Goal: Task Accomplishment & Management: Complete application form

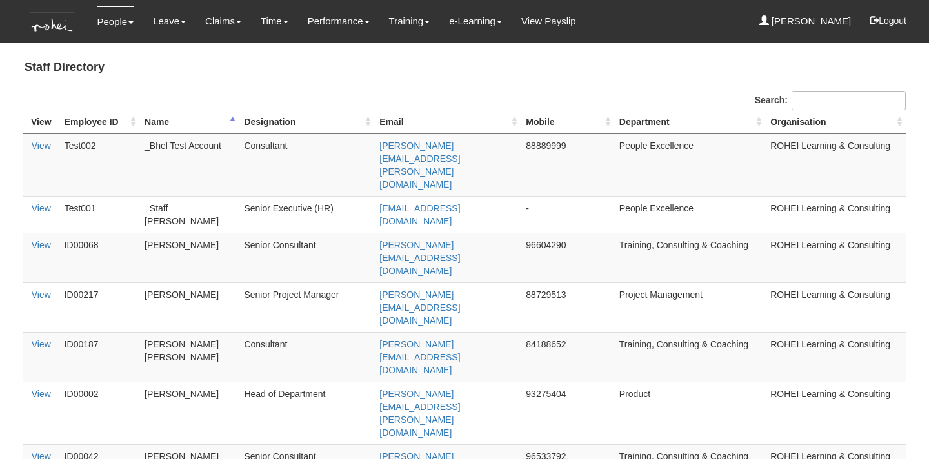
select select "50"
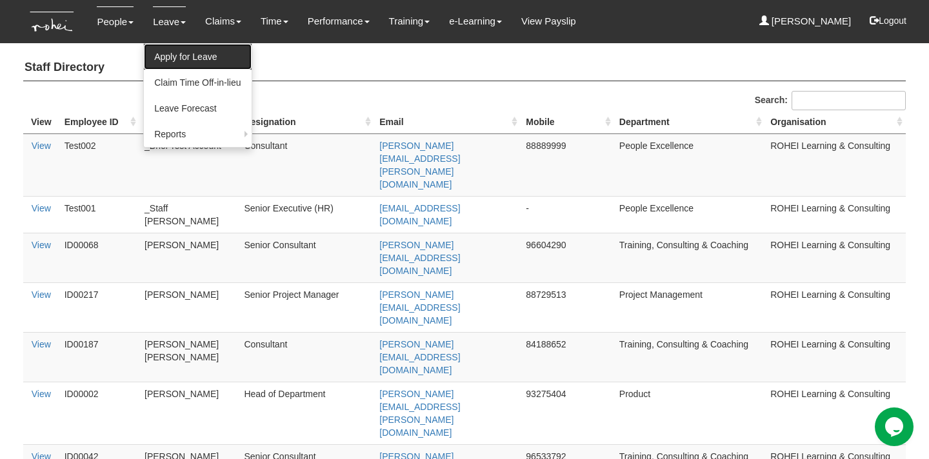
click at [185, 51] on link "Apply for Leave" at bounding box center [197, 57] width 107 height 26
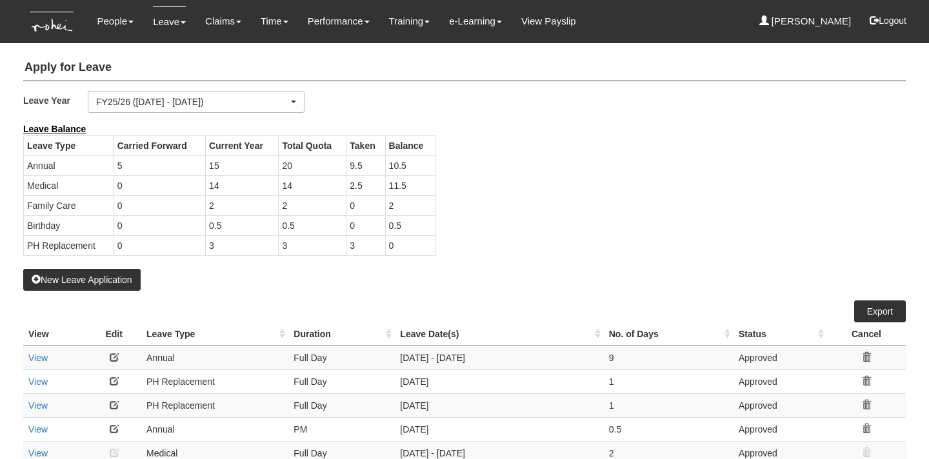
select select "50"
click at [106, 281] on button "New Leave Application" at bounding box center [81, 280] width 117 height 22
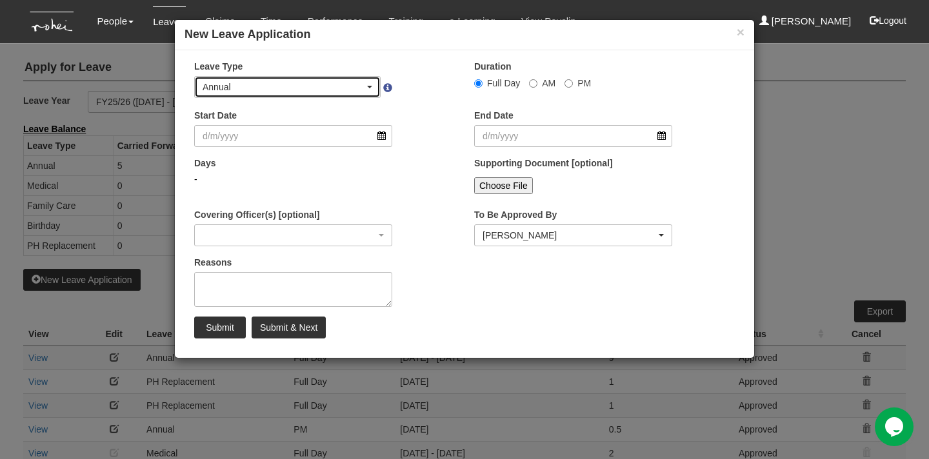
click at [356, 91] on div "Annual" at bounding box center [284, 87] width 162 height 13
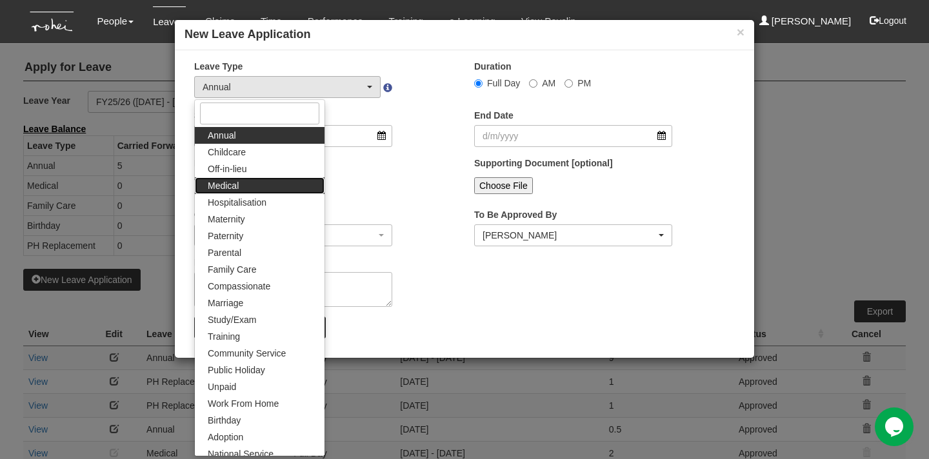
click at [273, 188] on link "Medical" at bounding box center [260, 185] width 130 height 17
select select "4"
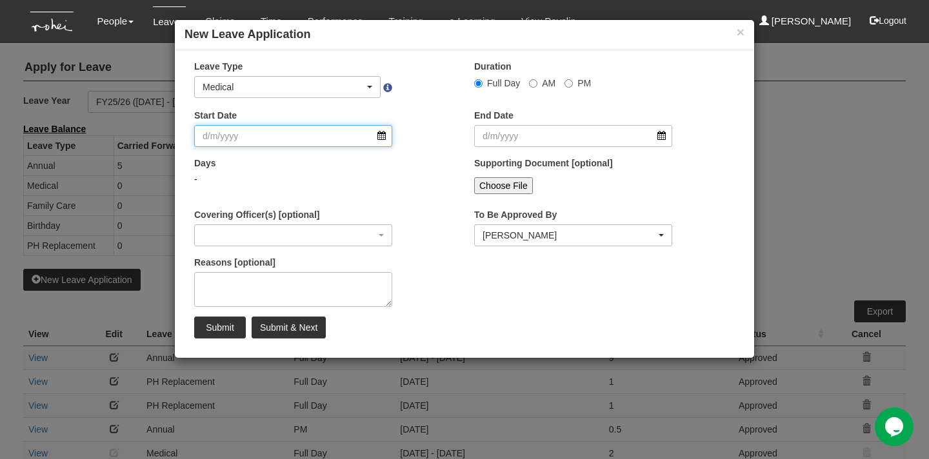
click at [285, 133] on input "Start Date" at bounding box center [293, 136] width 198 height 22
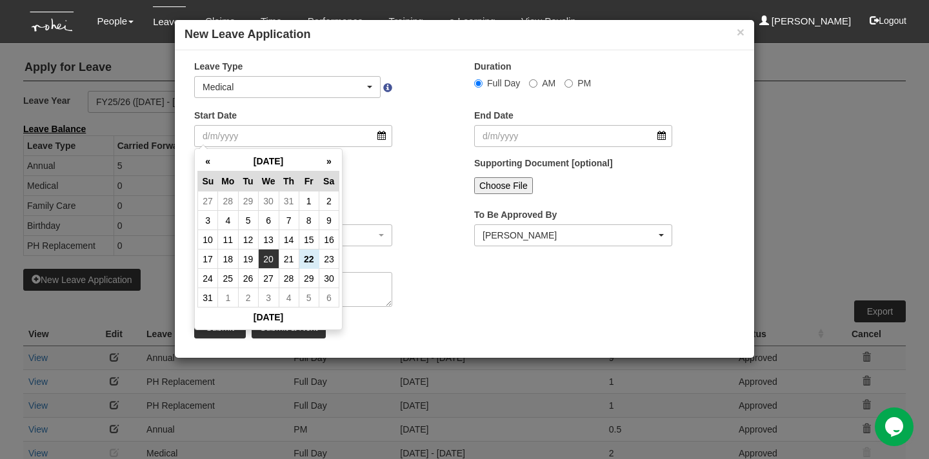
click at [272, 260] on td "20" at bounding box center [268, 259] width 21 height 19
type input "[DATE]"
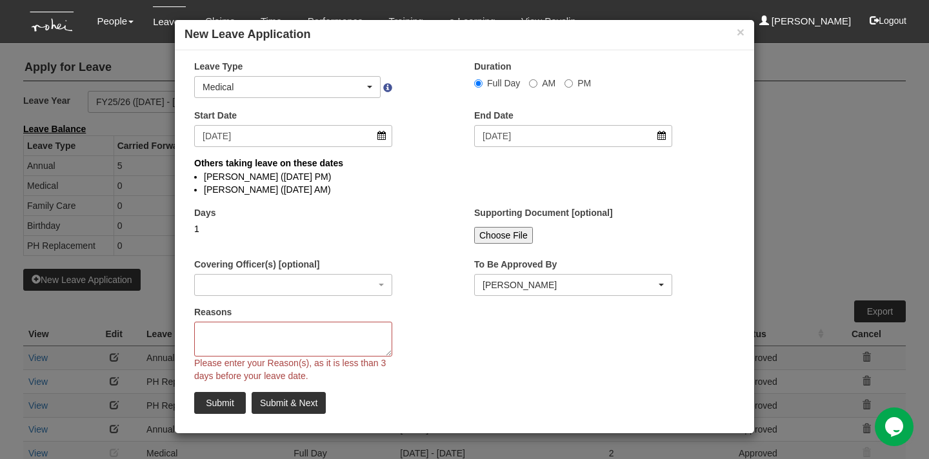
select select
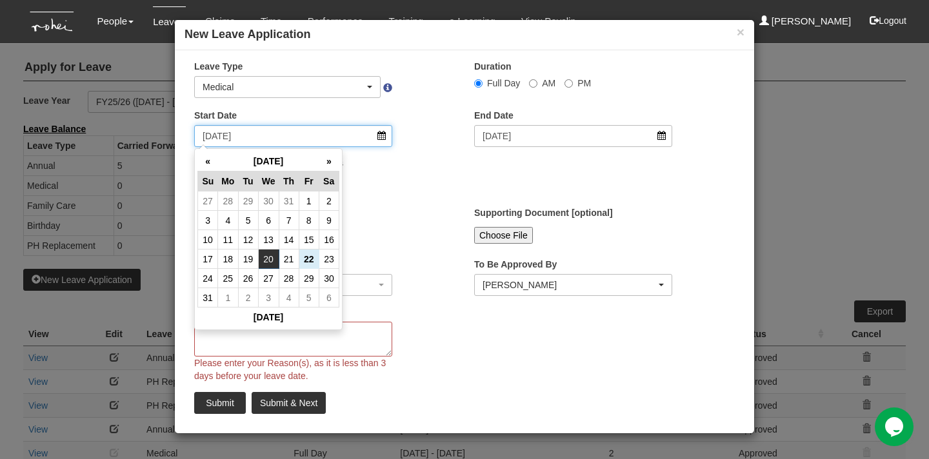
click at [381, 139] on input "[DATE]" at bounding box center [293, 136] width 198 height 22
click at [289, 259] on td "21" at bounding box center [289, 259] width 20 height 19
type input "21/8/2025"
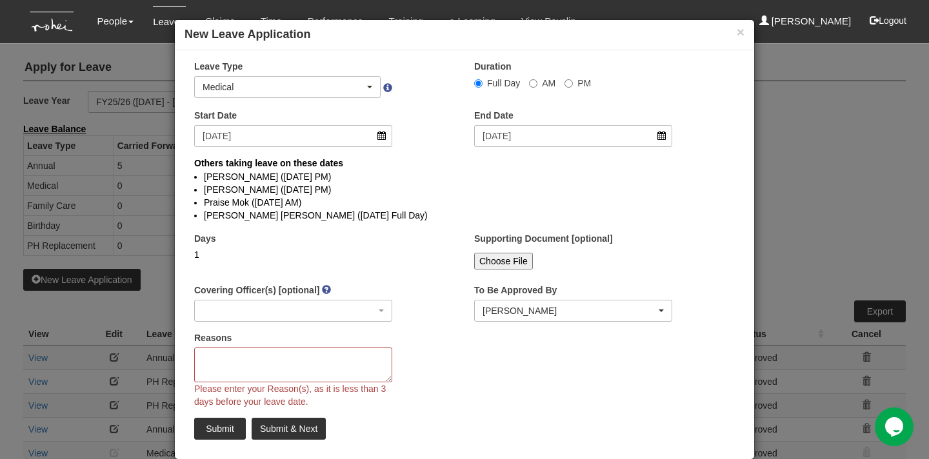
select select
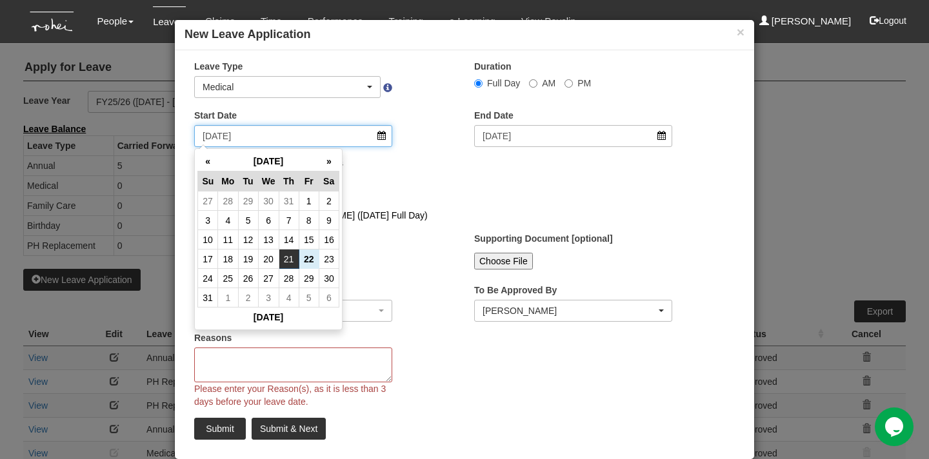
click at [381, 134] on input "21/8/2025" at bounding box center [293, 136] width 198 height 22
click at [268, 254] on td "20" at bounding box center [268, 259] width 21 height 19
type input "[DATE]"
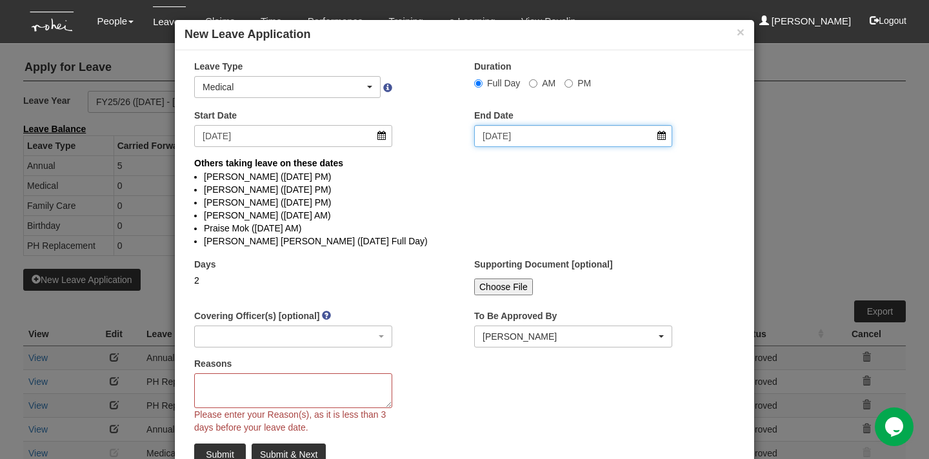
click at [663, 137] on input "21/8/2025" at bounding box center [573, 136] width 198 height 22
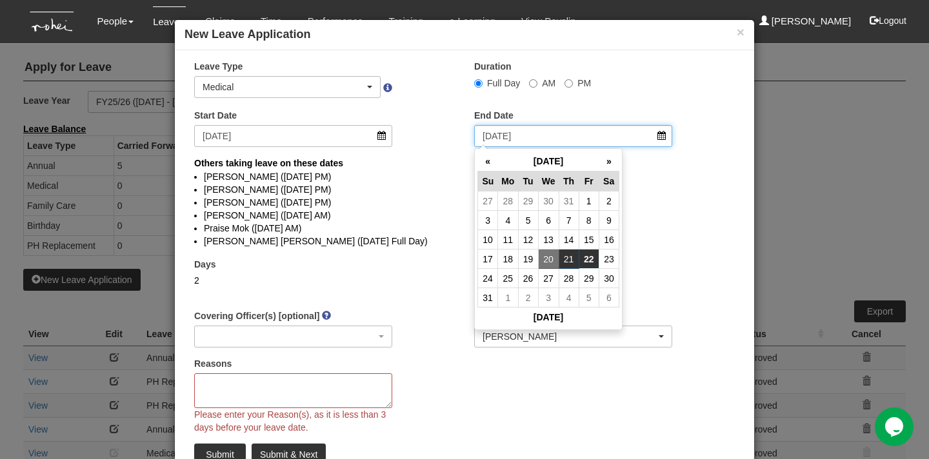
select select
click at [574, 262] on td "21" at bounding box center [569, 259] width 20 height 19
click at [571, 259] on td "21" at bounding box center [569, 259] width 20 height 19
type input "21/8/2025"
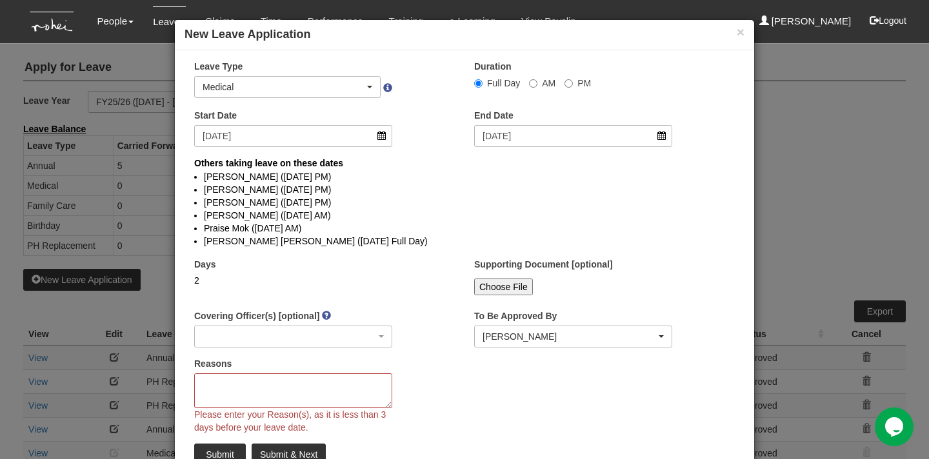
select select
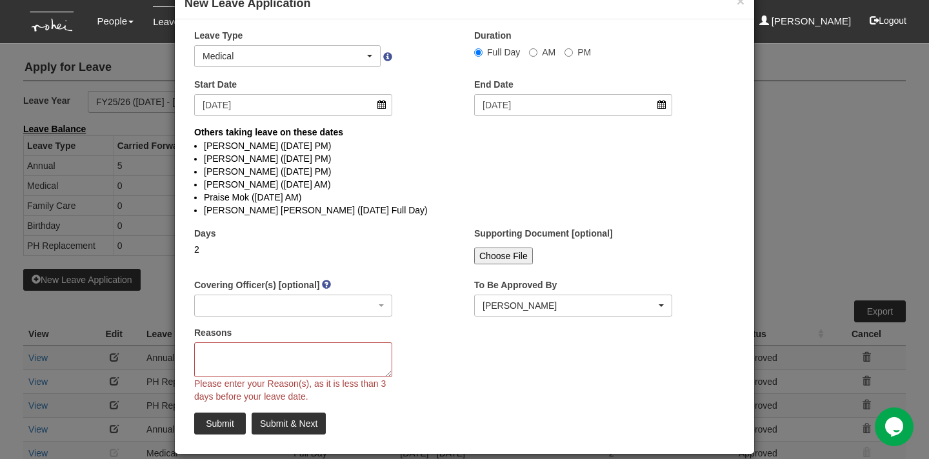
scroll to position [46, 0]
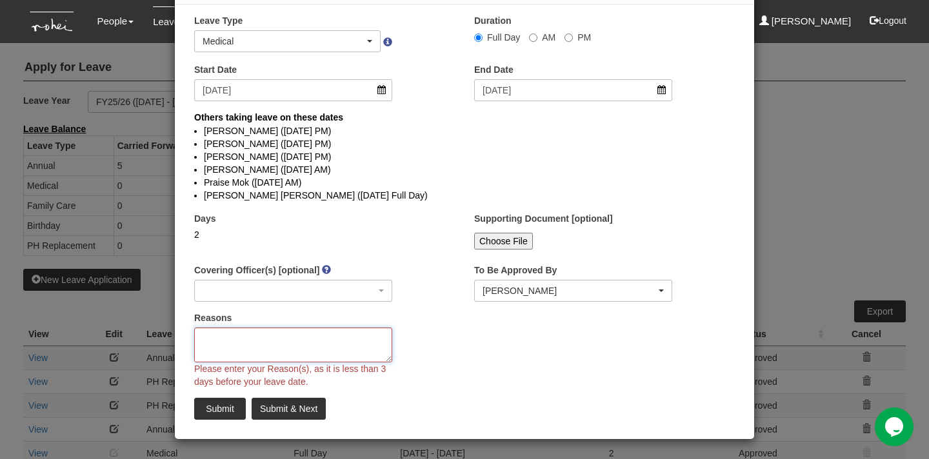
click at [347, 336] on textarea "Reasons" at bounding box center [293, 345] width 198 height 35
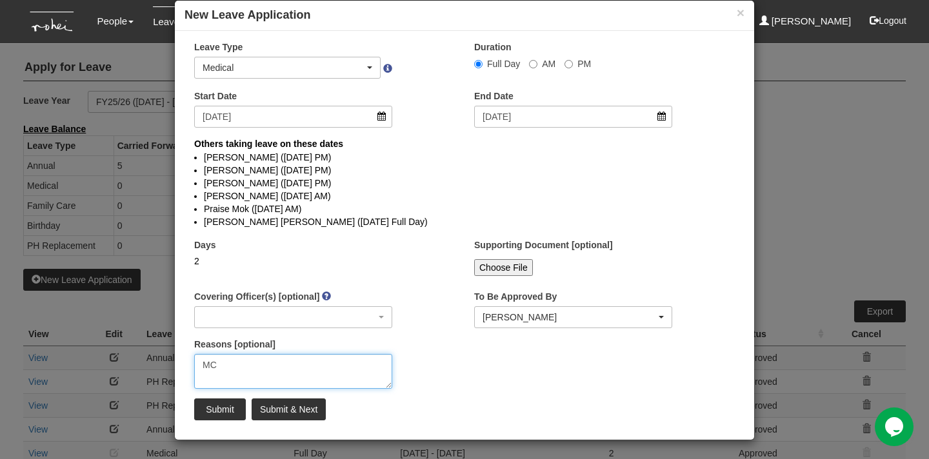
type textarea "MC"
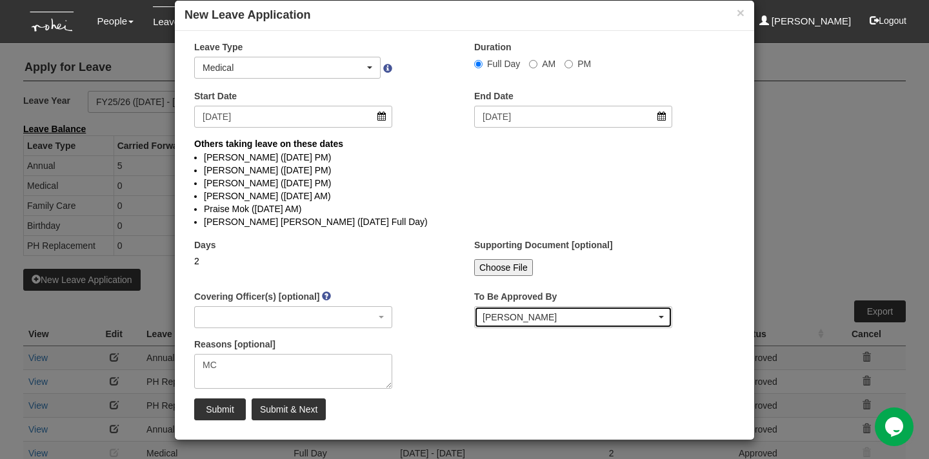
click at [499, 316] on div "[PERSON_NAME]" at bounding box center [570, 317] width 174 height 13
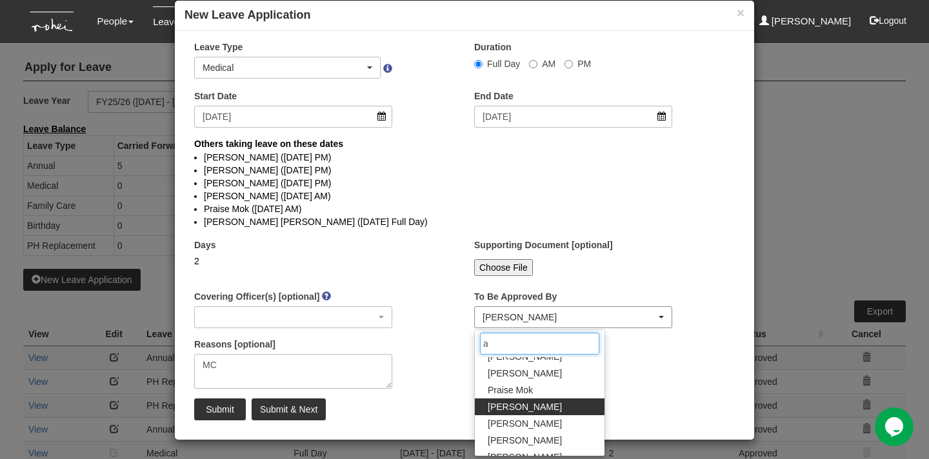
scroll to position [0, 0]
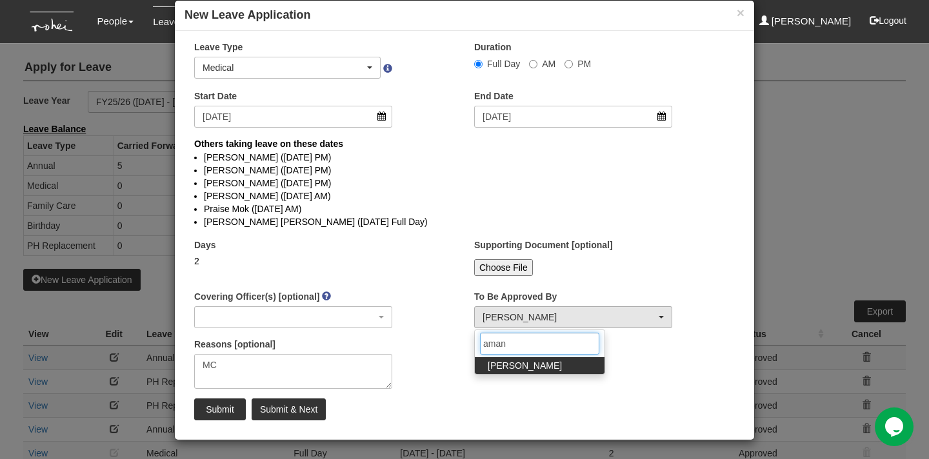
type input "aman"
click at [512, 363] on span "[PERSON_NAME]" at bounding box center [525, 365] width 74 height 13
select select "edb3de3f-770e-4307-a283-f606937ddba3"
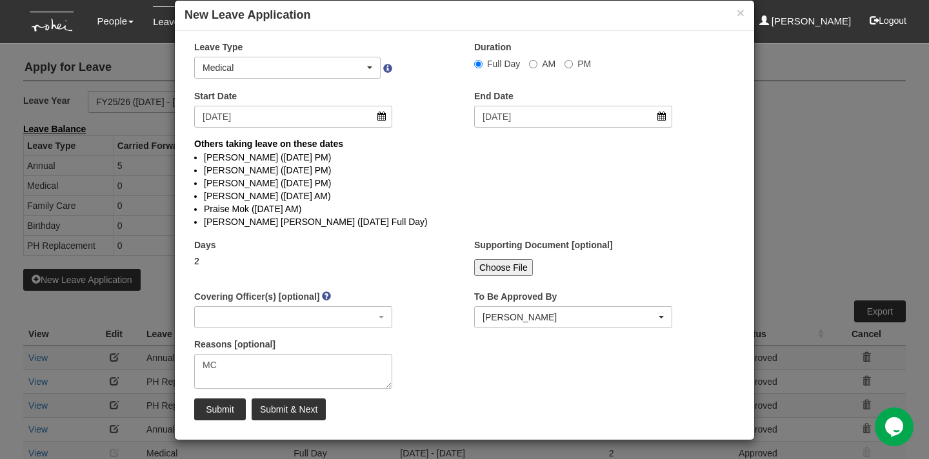
click at [515, 267] on input "Choose File" at bounding box center [503, 267] width 59 height 17
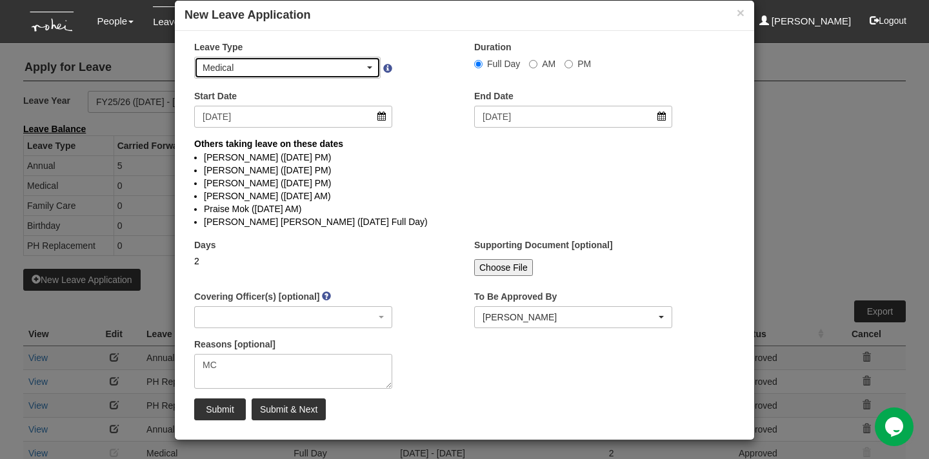
click at [311, 63] on div "Medical" at bounding box center [284, 67] width 162 height 13
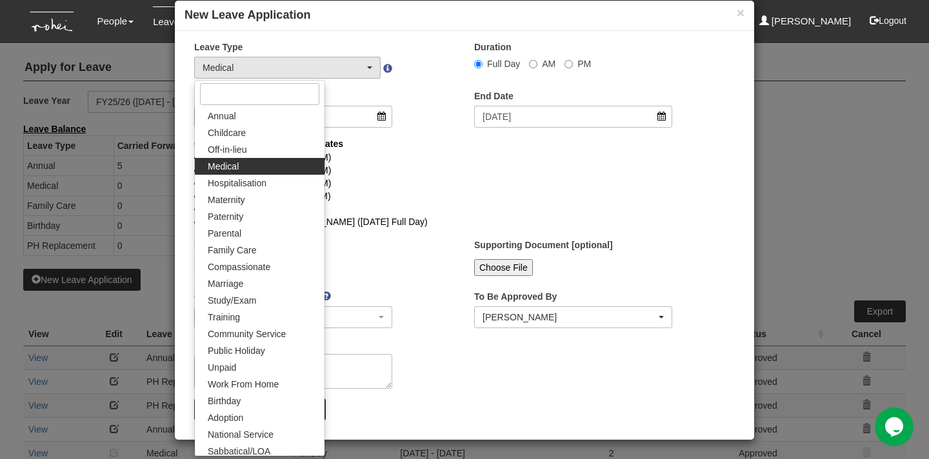
click at [456, 185] on li "Royston Choo (21/8/2025 PM)" at bounding box center [464, 183] width 521 height 13
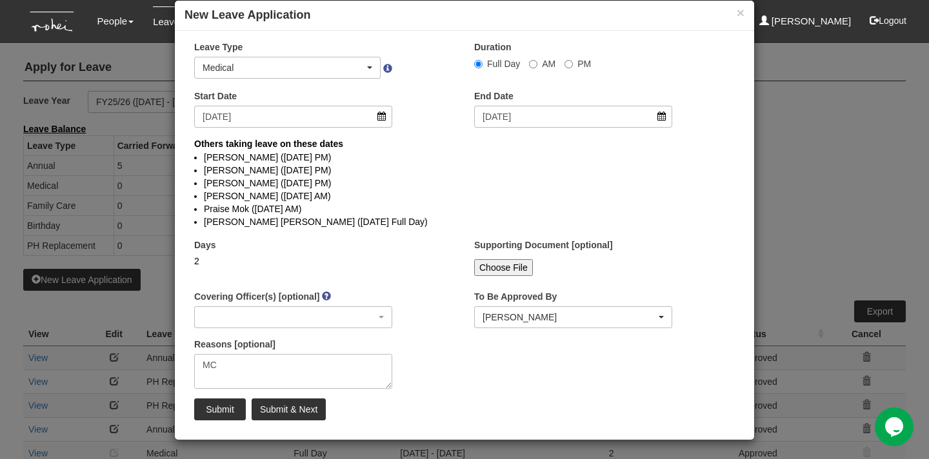
click at [505, 268] on input "Choose File" at bounding box center [503, 267] width 59 height 17
type input "C:\fakepath\Carolin MC_20-21Aug.jpeg"
click at [225, 408] on input "Submit" at bounding box center [220, 410] width 52 height 22
select select "1"
select select
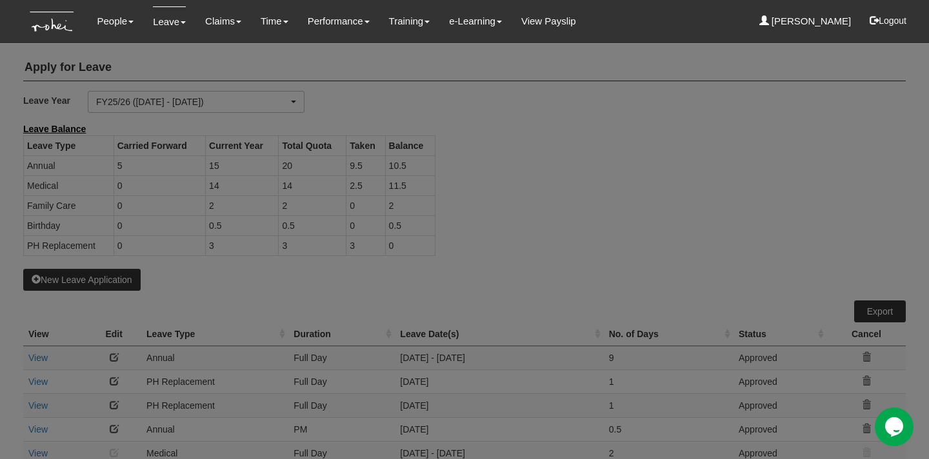
select select "50"
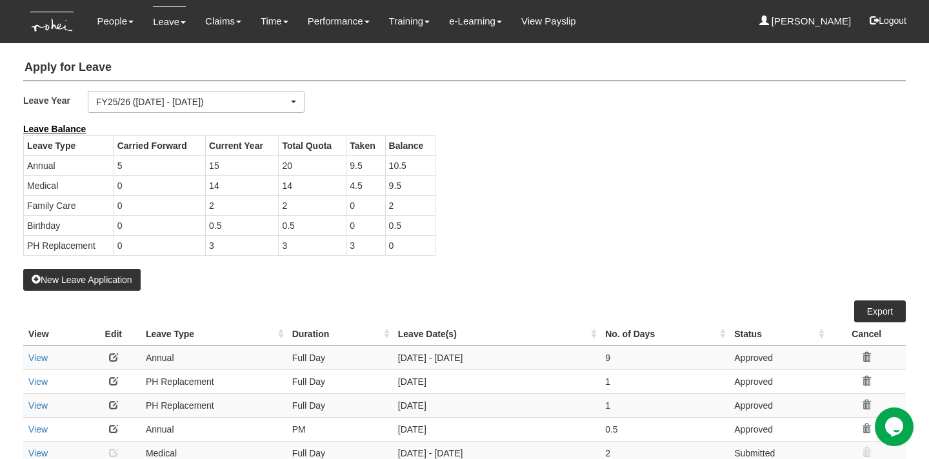
click at [645, 219] on div "Leave Balance Leave Type Carried Forward Current Year Total Quota Taken Balance…" at bounding box center [455, 196] width 883 height 146
click at [229, 55] on link "Submit Claims" at bounding box center [247, 57] width 102 height 26
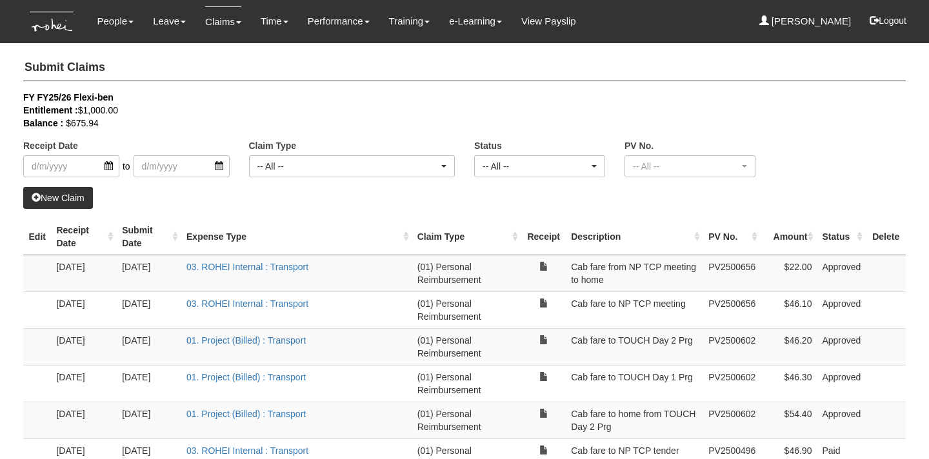
select select "50"
click at [73, 199] on link "New Claim" at bounding box center [58, 198] width 70 height 22
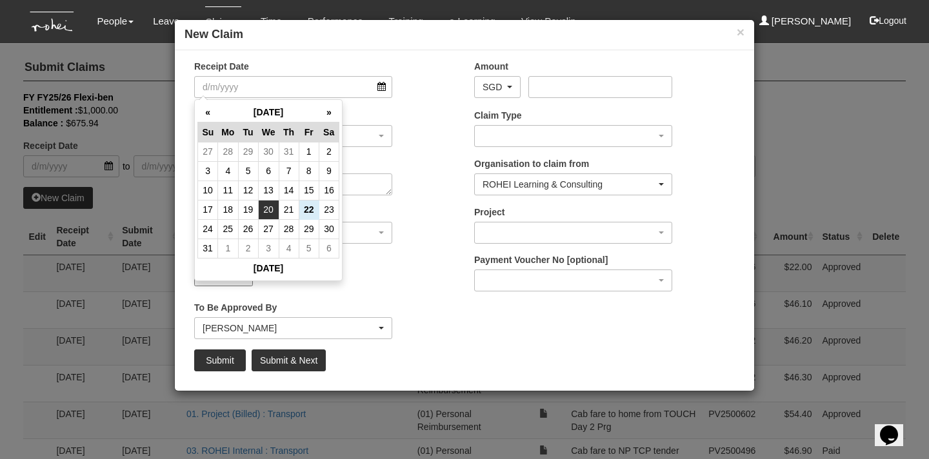
click at [273, 209] on td "20" at bounding box center [268, 209] width 21 height 19
type input "[DATE]"
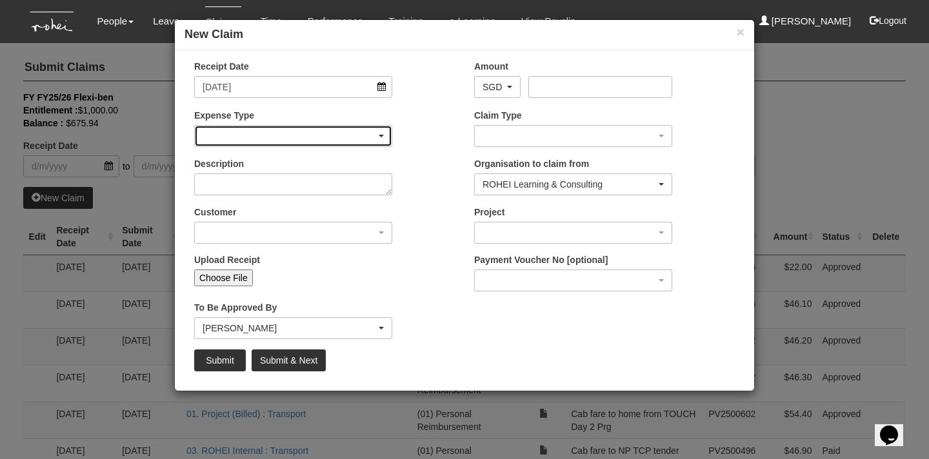
click at [292, 137] on div "button" at bounding box center [293, 136] width 197 height 21
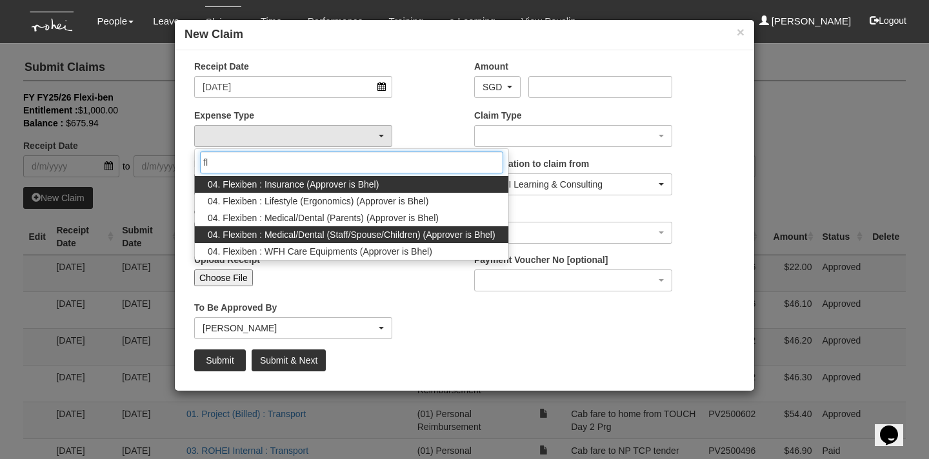
type input "fl"
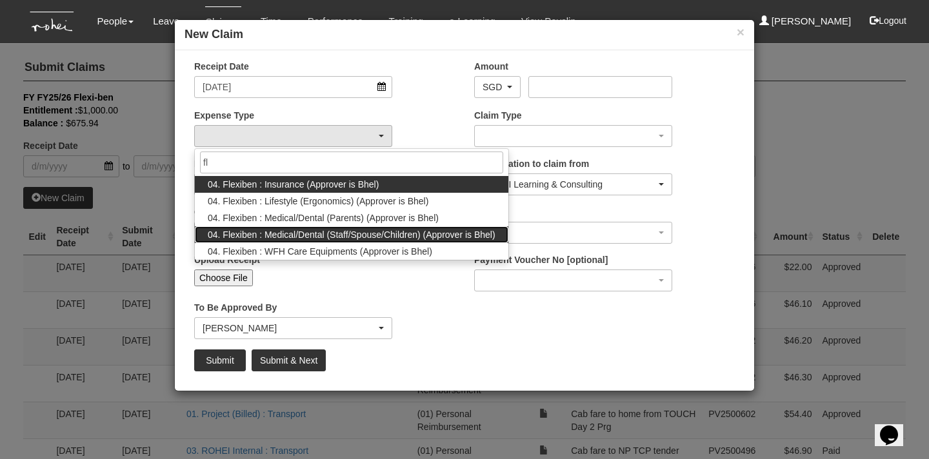
click at [339, 232] on span "04. Flexiben : Medical/Dental (Staff/Spouse/Children) (Approver is Bhel)" at bounding box center [352, 234] width 288 height 13
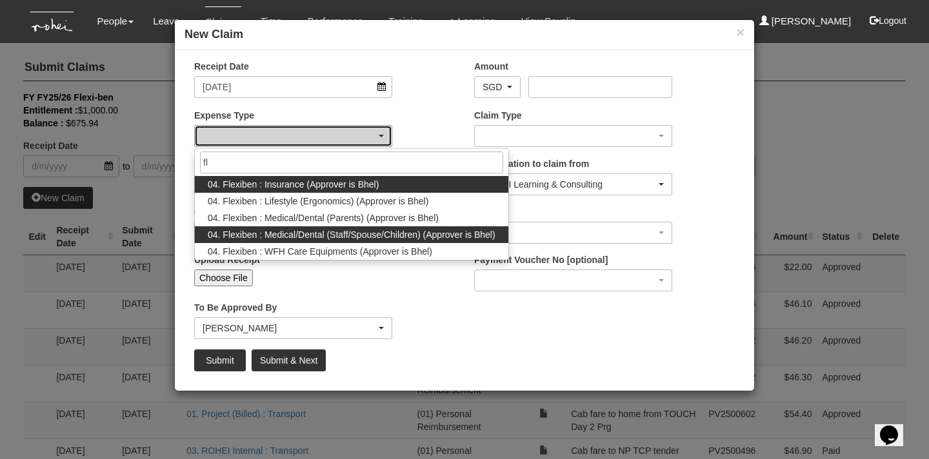
select select "146"
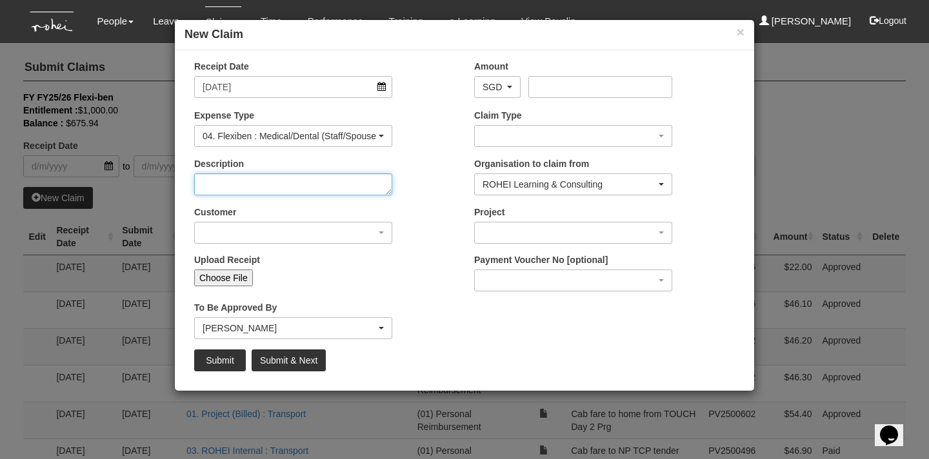
click at [320, 183] on textarea "Description" at bounding box center [293, 185] width 198 height 22
type textarea "M"
type textarea "D"
type textarea "Visit to polyclinic"
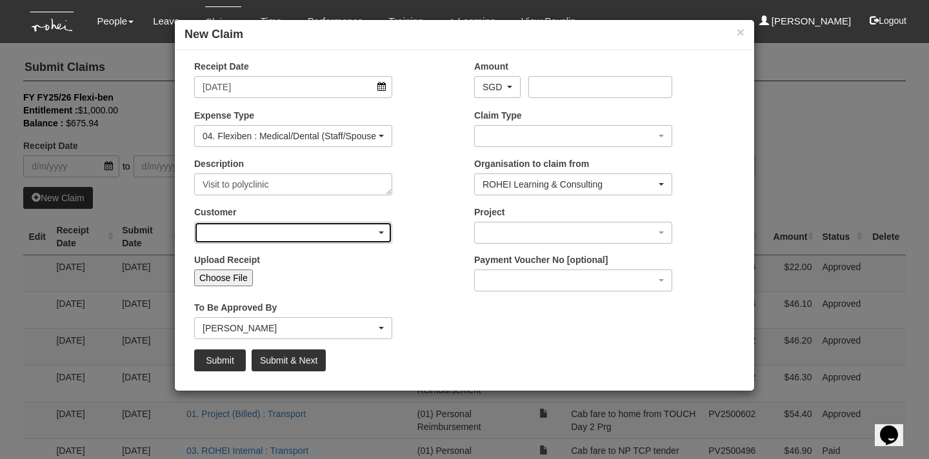
click at [277, 232] on div "button" at bounding box center [293, 233] width 197 height 21
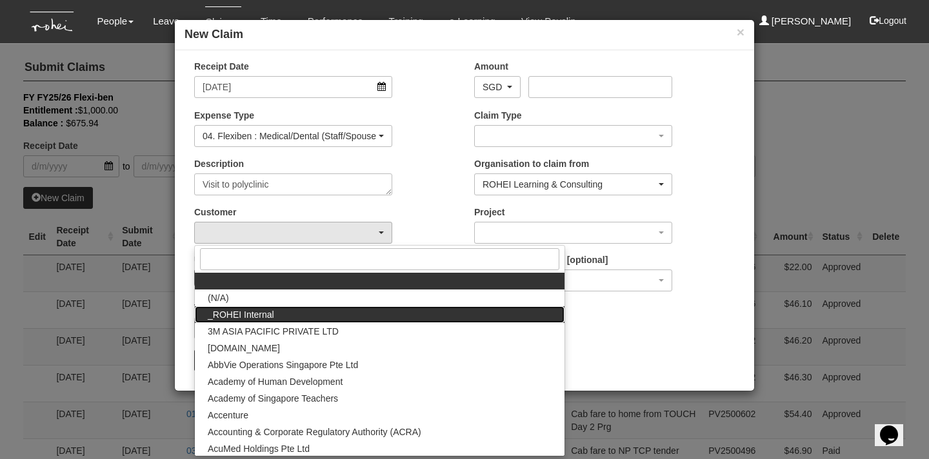
click at [285, 308] on link "_ROHEI Internal" at bounding box center [380, 315] width 370 height 17
select select "397"
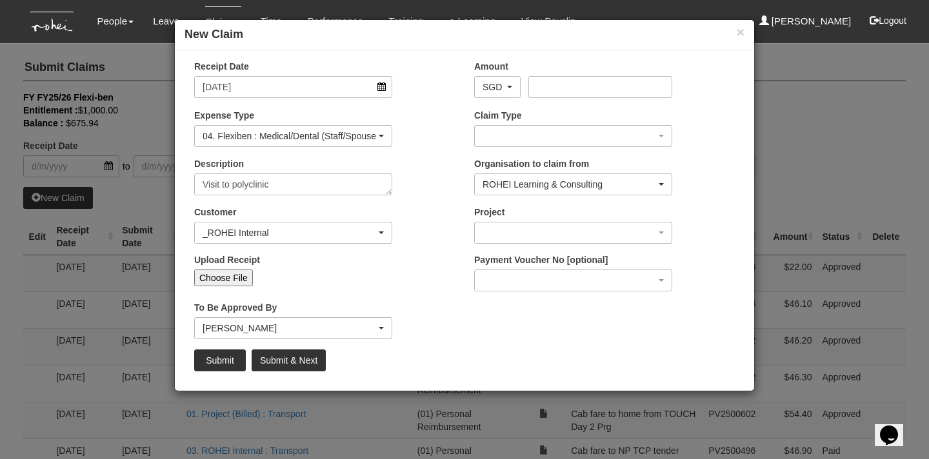
click at [234, 277] on input "Choose File" at bounding box center [223, 278] width 59 height 17
type input "C:\fakepath\Carolin_medicalclaim20Aug.jpeg"
type input "Choose Another File"
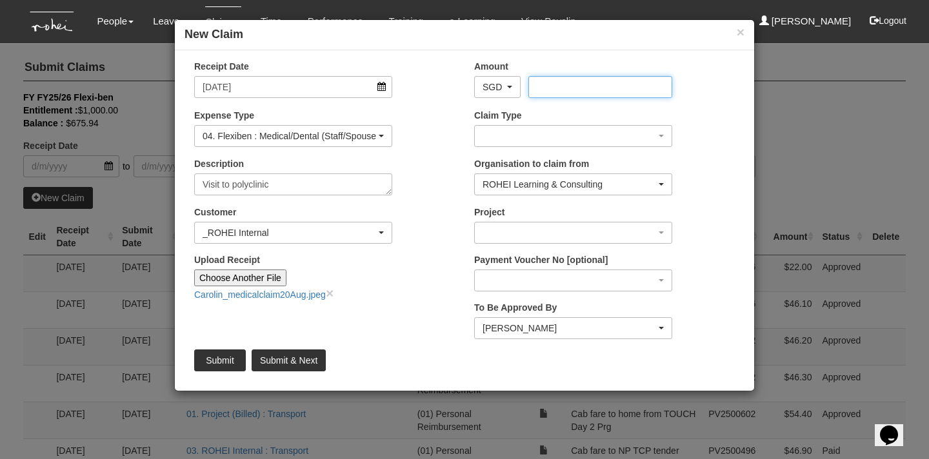
click at [581, 83] on input "Amount" at bounding box center [600, 87] width 143 height 22
type input "27.30"
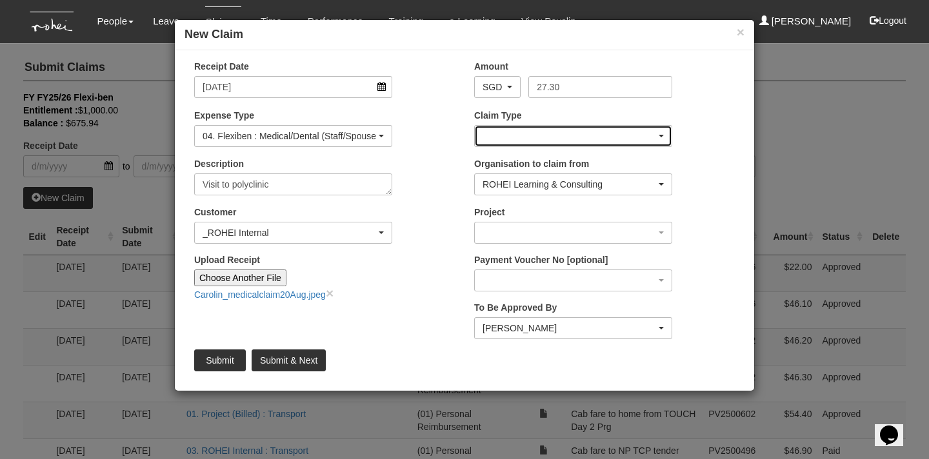
click at [593, 132] on div "button" at bounding box center [573, 136] width 197 height 21
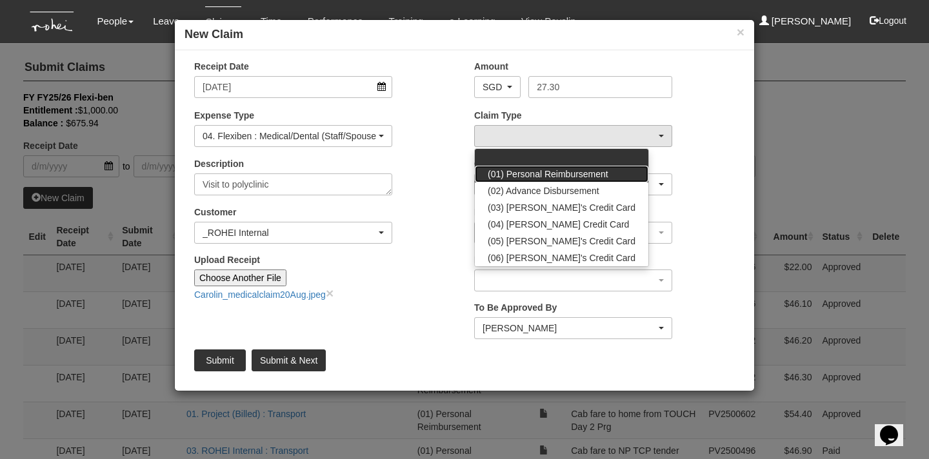
click at [585, 174] on span "(01) Personal Reimbursement" at bounding box center [548, 174] width 121 height 13
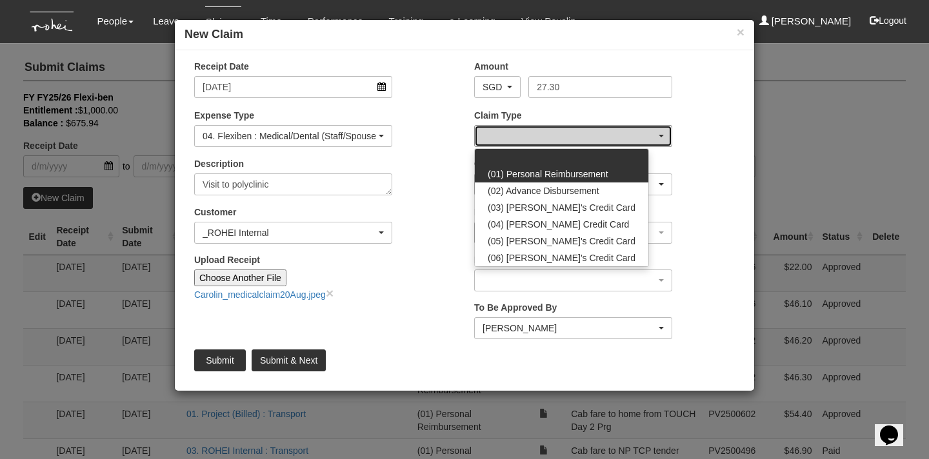
select select "14"
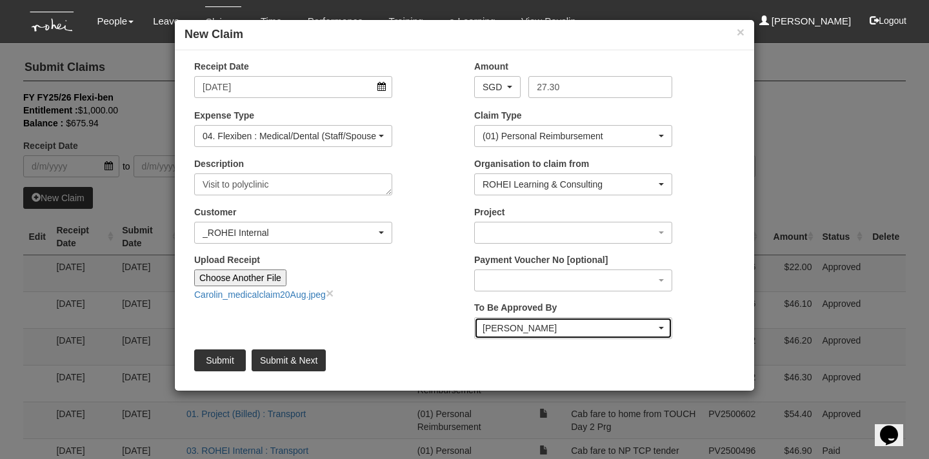
click at [579, 325] on div "[PERSON_NAME]" at bounding box center [570, 328] width 174 height 13
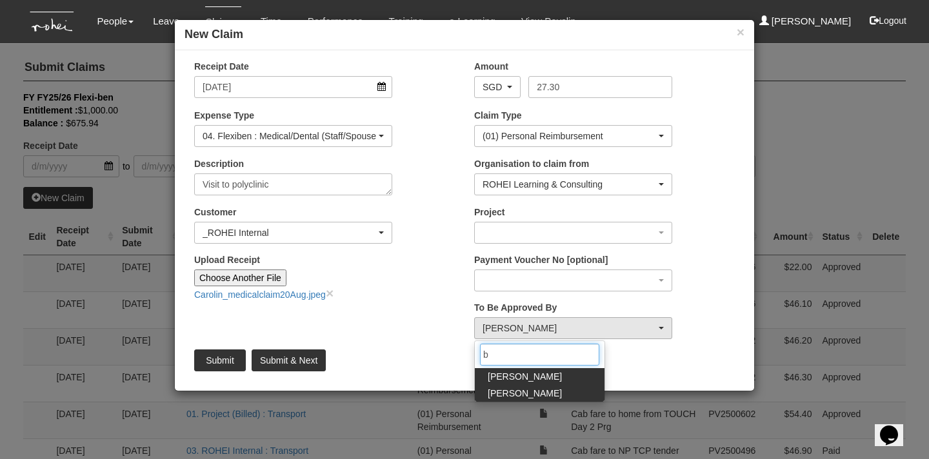
type input "b"
click at [570, 392] on link "[PERSON_NAME]" at bounding box center [540, 393] width 130 height 17
select select "7c74568e-c65a-4e2f-b023-70974c8e3265"
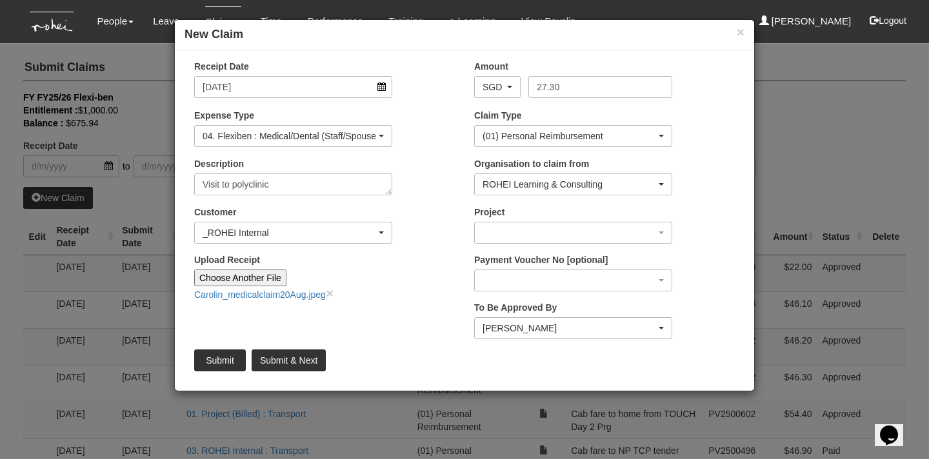
click at [632, 357] on div "Submit Submit & Next" at bounding box center [465, 361] width 560 height 22
click at [300, 361] on input "Submit & Next" at bounding box center [289, 361] width 74 height 22
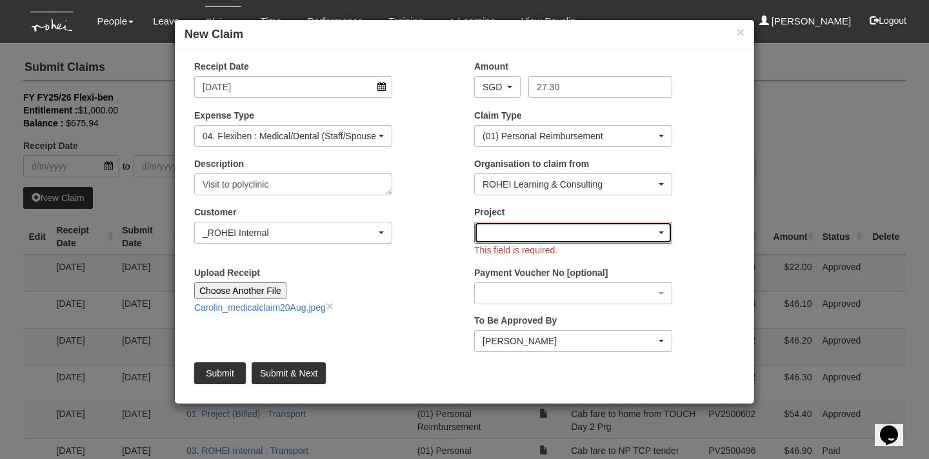
click at [597, 235] on div "button" at bounding box center [573, 233] width 197 height 21
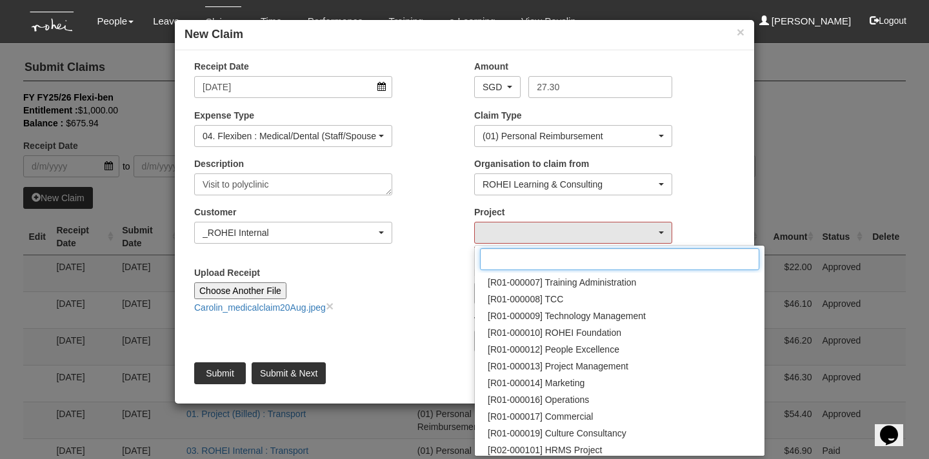
scroll to position [154, 0]
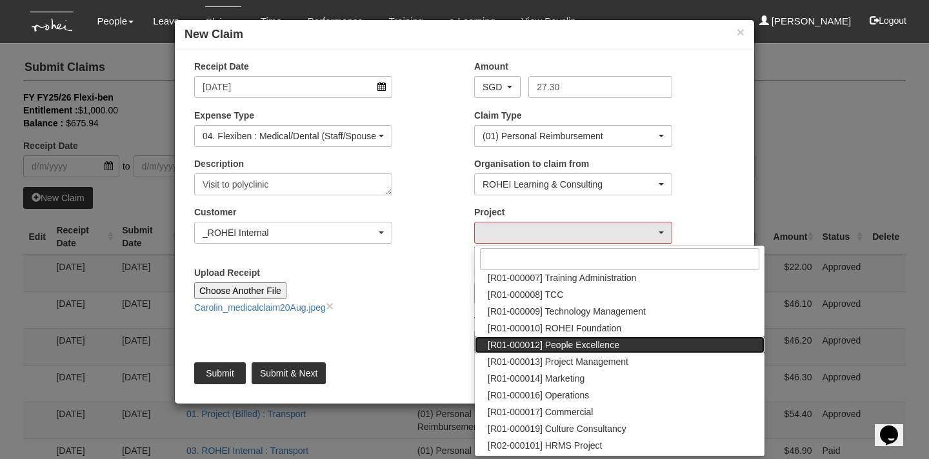
click at [649, 351] on link "[R01-000012] People Excellence" at bounding box center [620, 345] width 290 height 17
select select "1221"
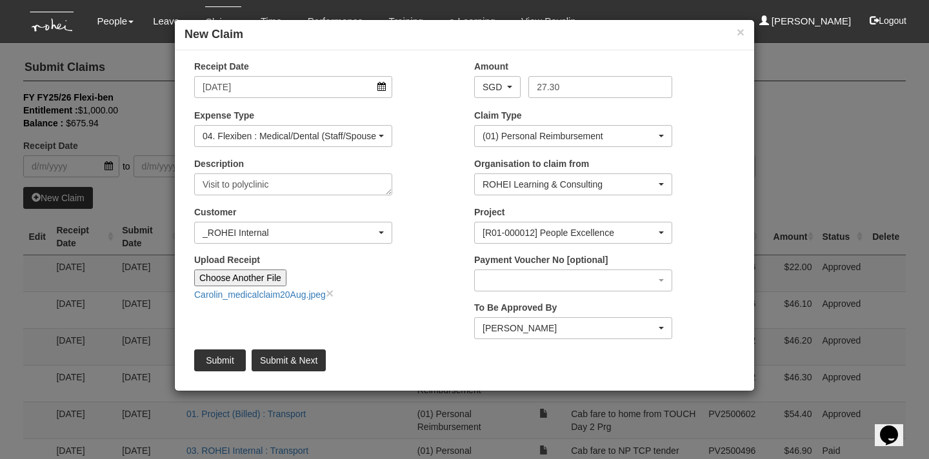
click at [696, 312] on div "To Be Approved By _Staff Gracie Abel Tan Aline Eustaquio Low Amanda Ho Claribel…" at bounding box center [605, 325] width 280 height 48
click at [300, 361] on input "Submit & Next" at bounding box center [289, 361] width 74 height 22
type input "Choose File"
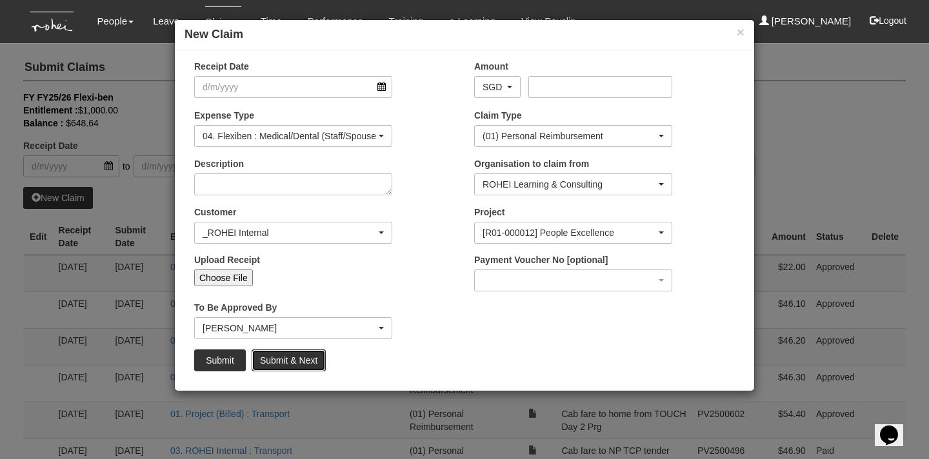
select select "50"
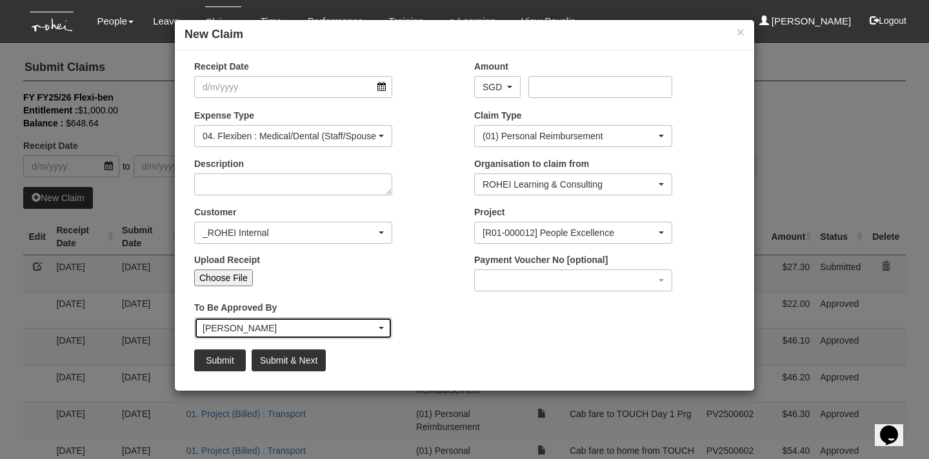
click at [363, 330] on div "[PERSON_NAME]" at bounding box center [290, 328] width 174 height 13
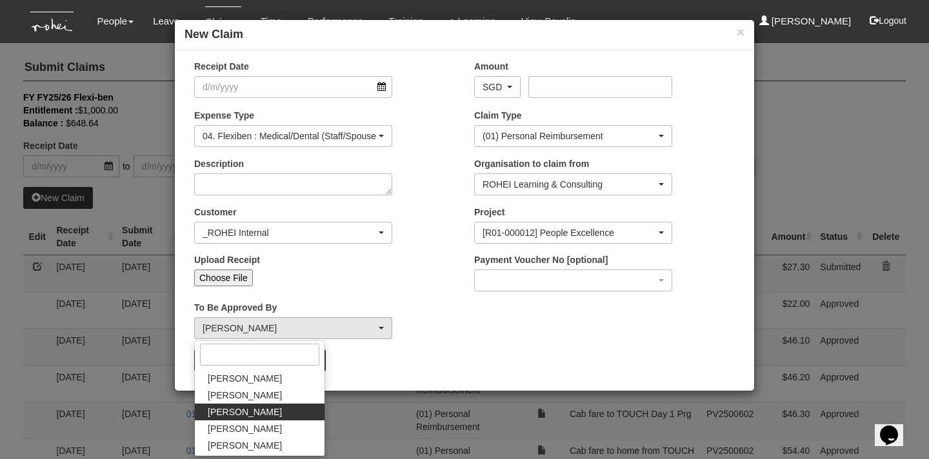
click at [451, 332] on div "To Be Approved By _Staff Gracie Abel Tan Aline Eustaquio Low Amanda Ho Claribel…" at bounding box center [325, 325] width 280 height 48
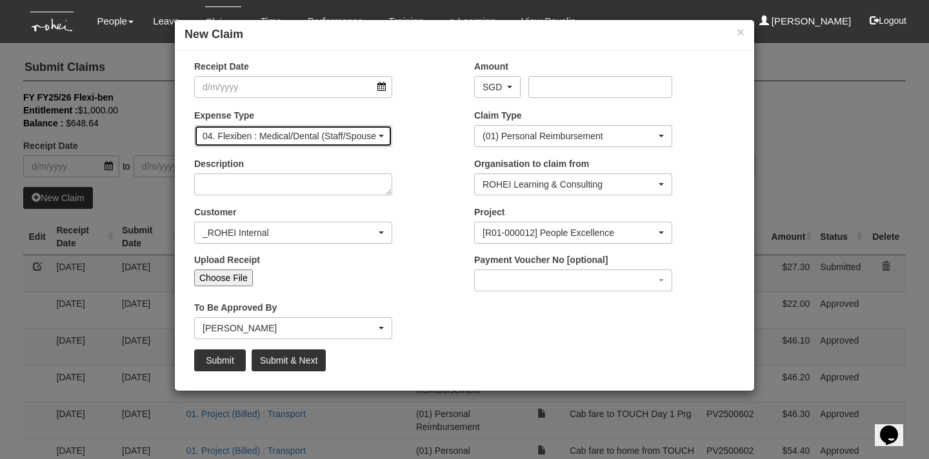
click at [377, 133] on div "04. Flexiben : Medical/Dental (Staff/Spouse/Children) (Approver is Bhel)" at bounding box center [293, 136] width 181 height 13
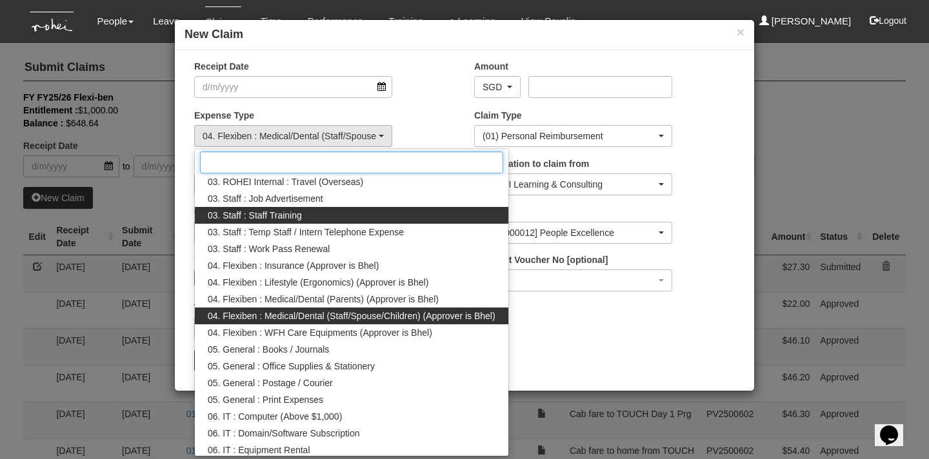
scroll to position [0, 0]
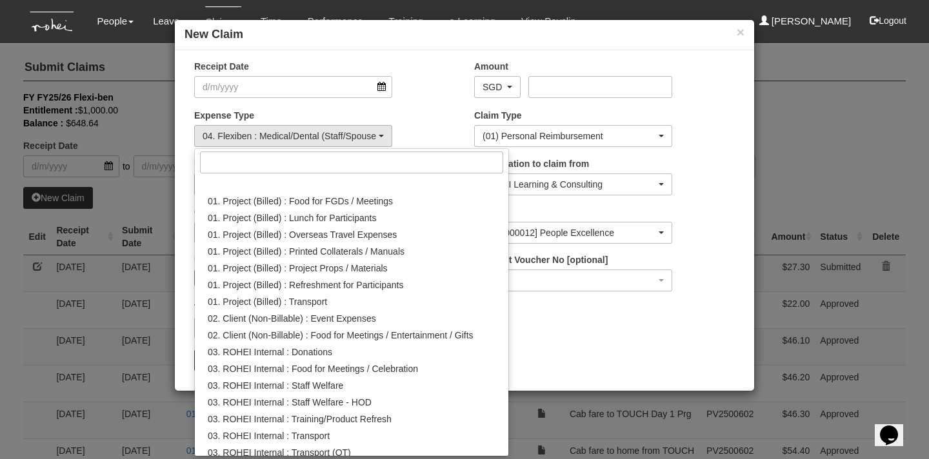
click at [440, 109] on div "Expense Type 01. Project (Billed) : Food for FGDs / Meetings 01. Project (Bille…" at bounding box center [325, 133] width 280 height 48
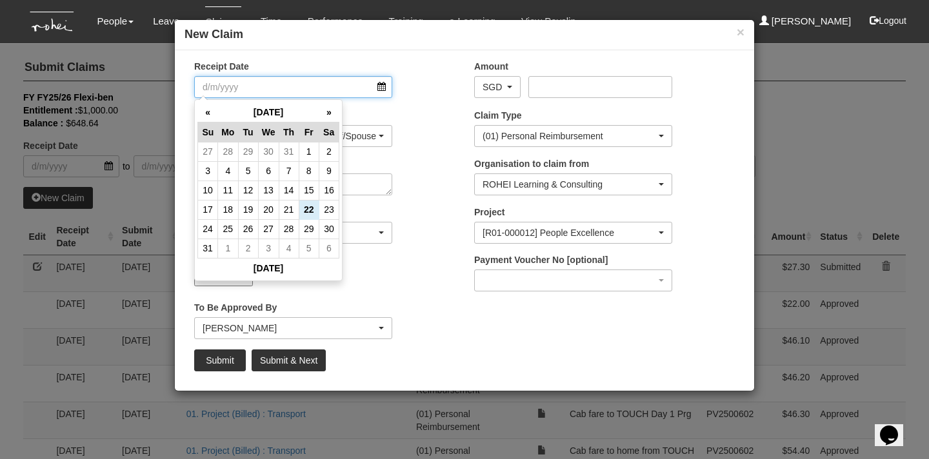
click at [383, 86] on input "Receipt Date" at bounding box center [293, 87] width 198 height 22
click at [307, 206] on td "22" at bounding box center [309, 209] width 20 height 19
type input "22/8/2025"
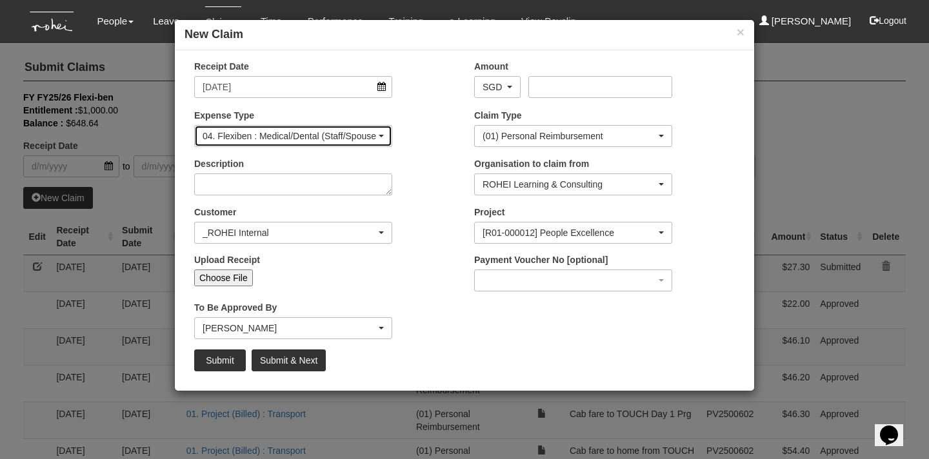
click at [356, 133] on div "04. Flexiben : Medical/Dental (Staff/Spouse/Children) (Approver is Bhel)" at bounding box center [290, 136] width 174 height 13
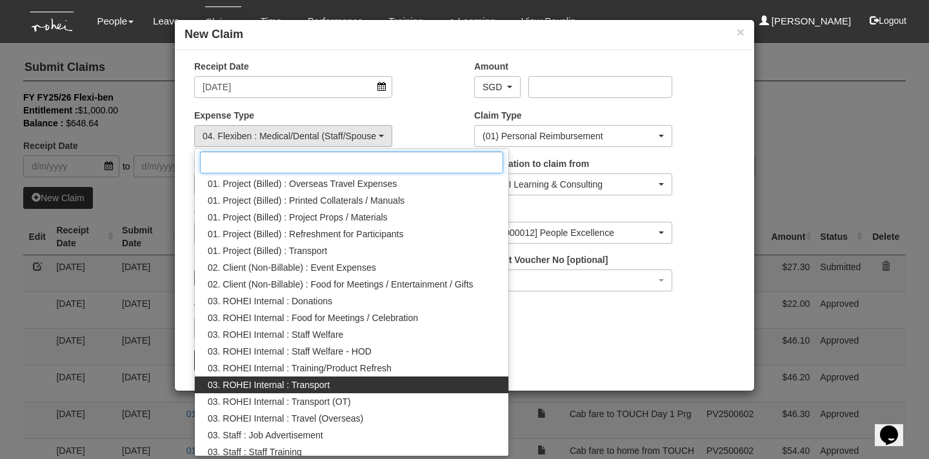
scroll to position [52, 0]
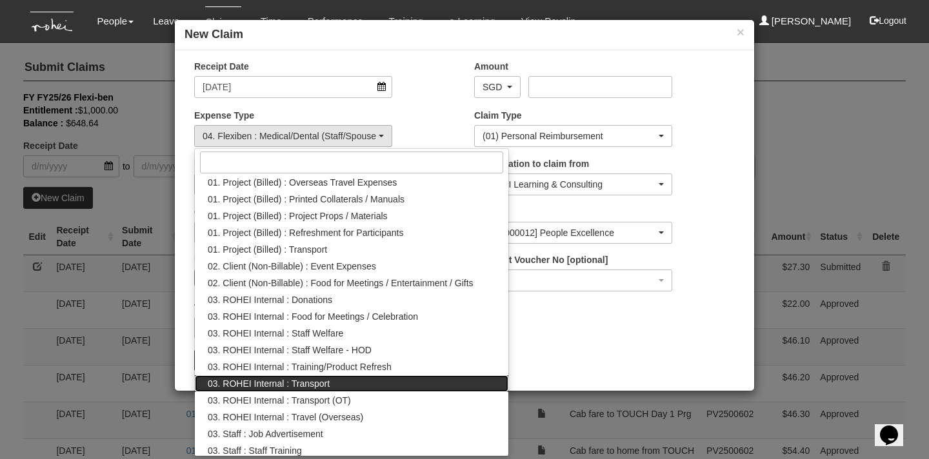
click at [411, 387] on link "03. ROHEI Internal : Transport" at bounding box center [352, 384] width 314 height 17
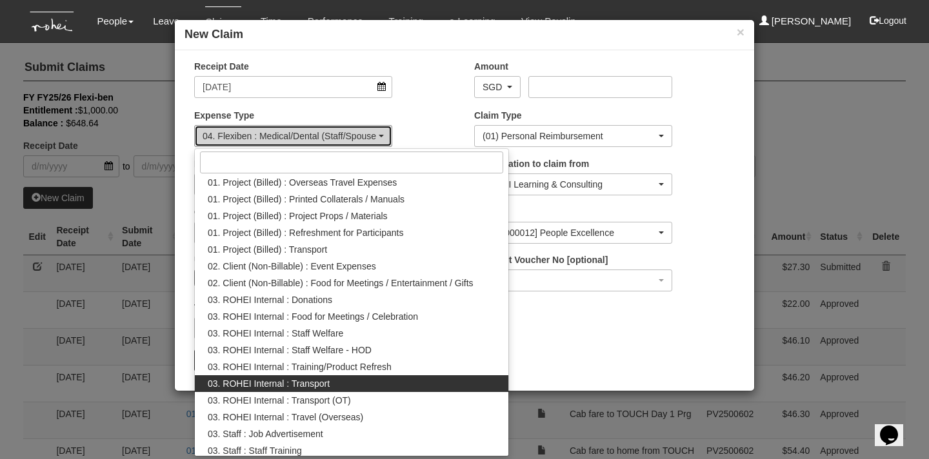
select select "140"
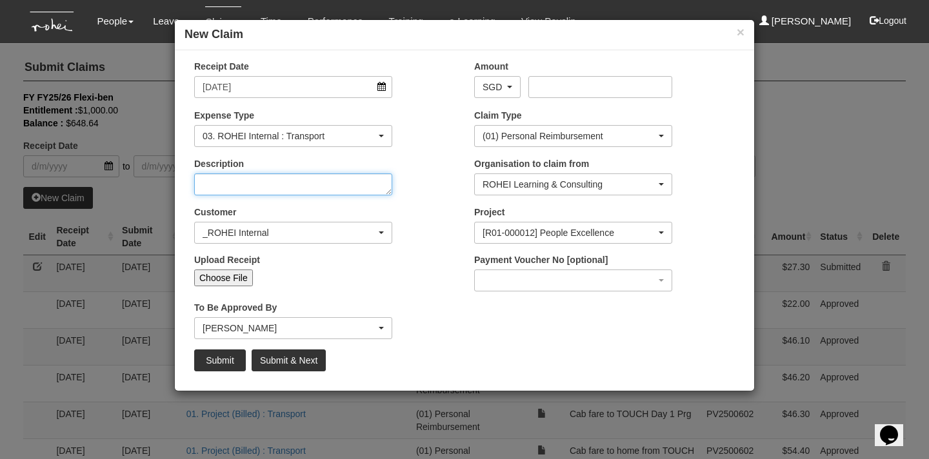
click at [334, 181] on textarea "Description" at bounding box center [293, 185] width 198 height 22
type textarea "Cab fare to TOUCH's Debrief meeting"
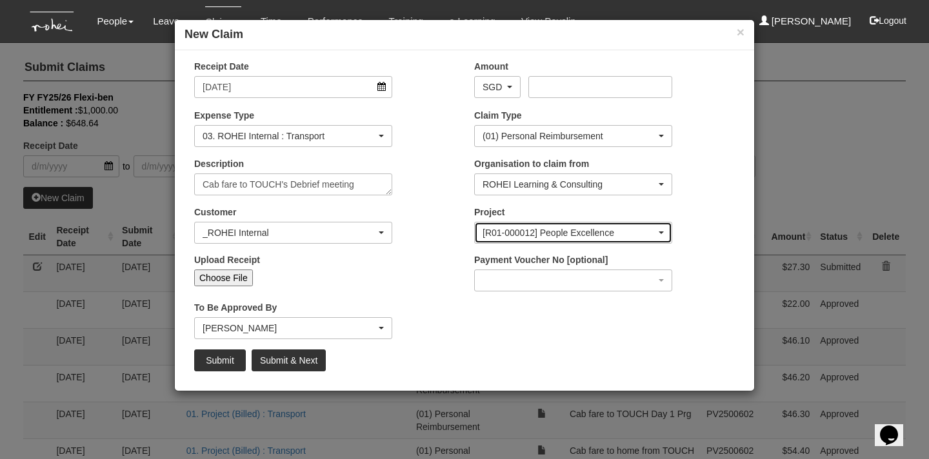
click at [536, 232] on div "[R01-000012] People Excellence" at bounding box center [570, 233] width 174 height 13
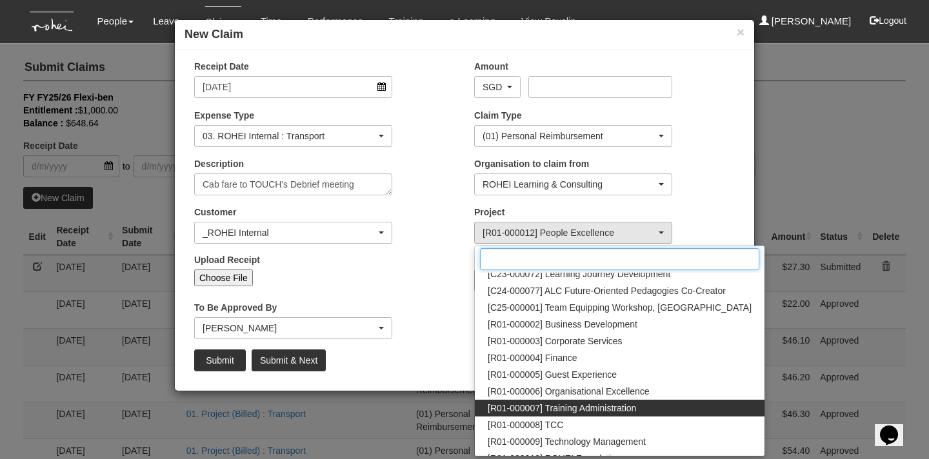
scroll to position [25, 0]
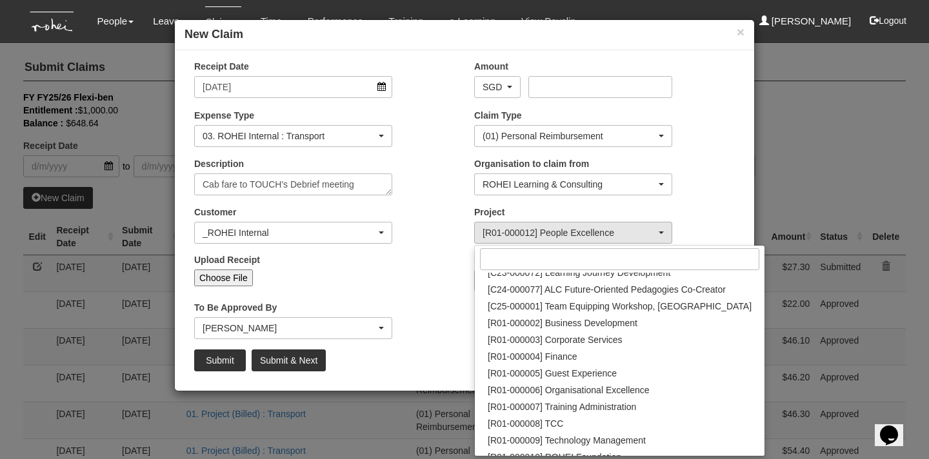
click at [436, 279] on div "Upload Receipt Choose File" at bounding box center [325, 275] width 280 height 43
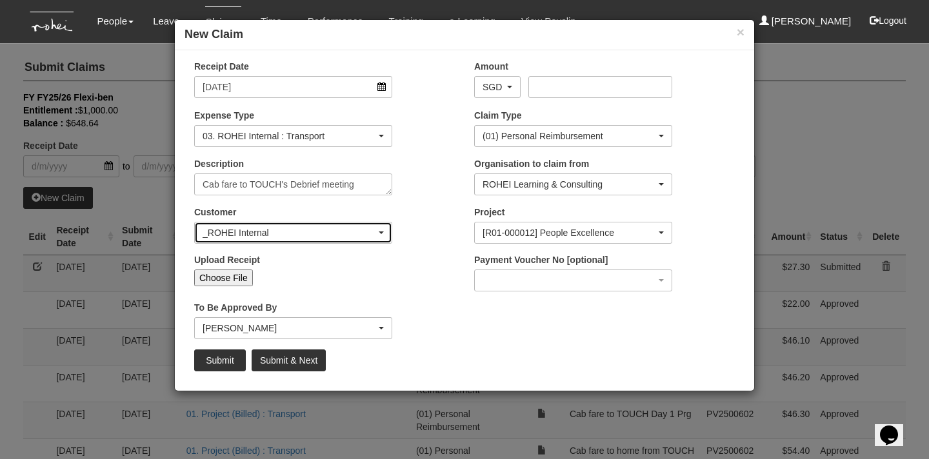
click at [378, 234] on div "_ROHEI Internal" at bounding box center [293, 233] width 181 height 13
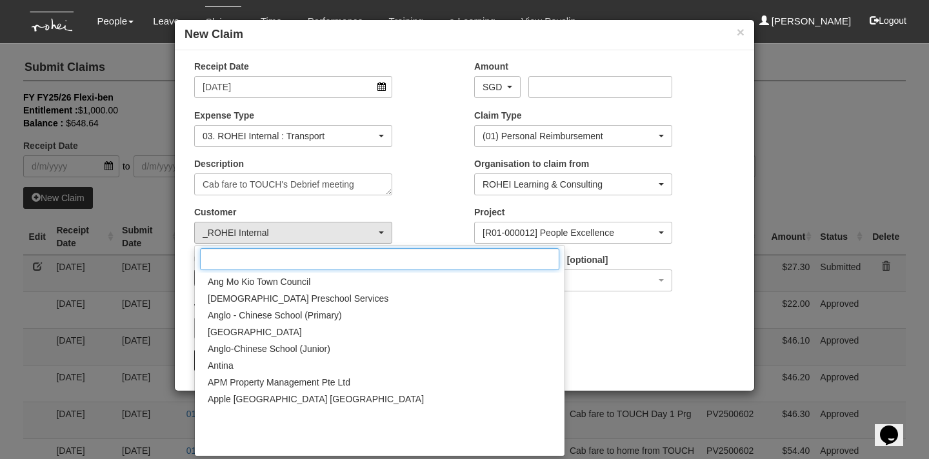
scroll to position [0, 0]
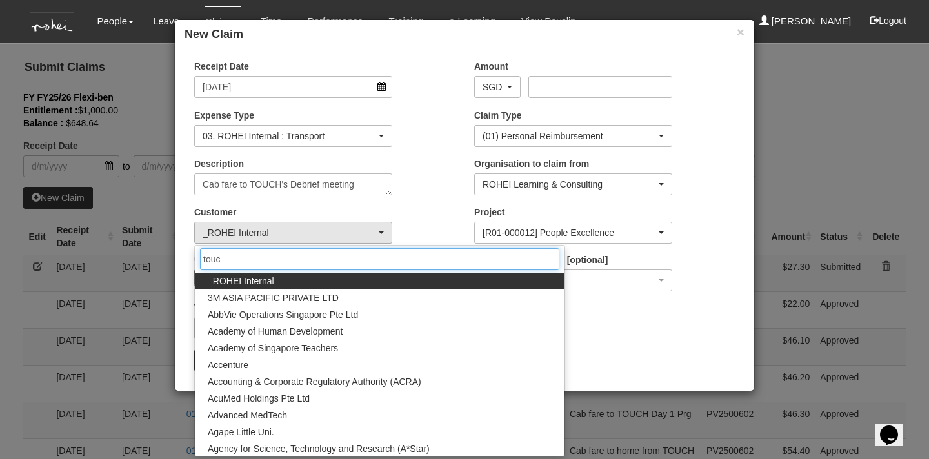
type input "touch"
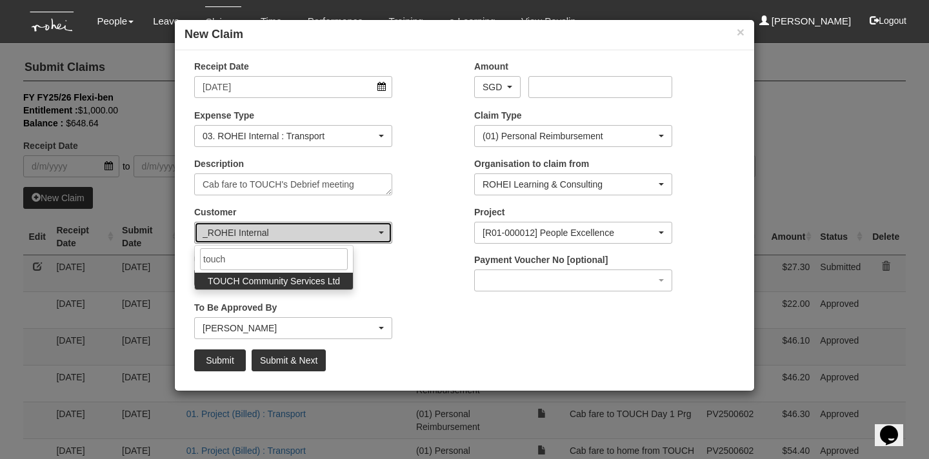
select select "893"
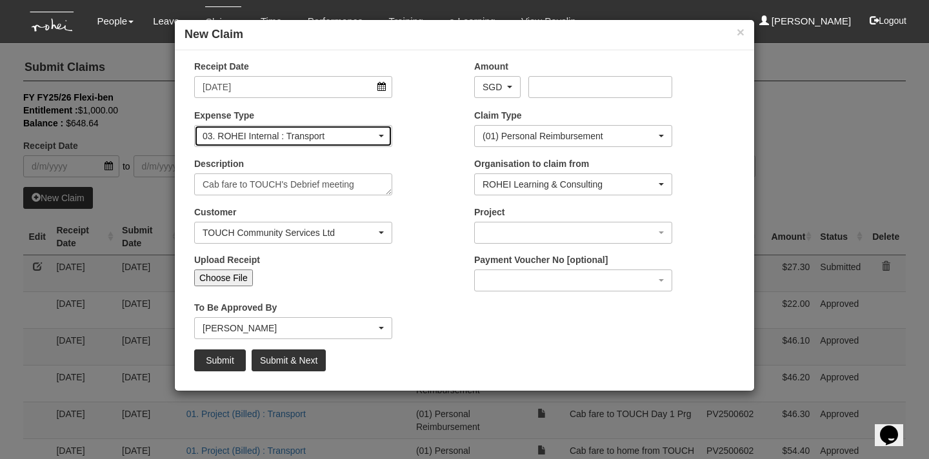
click at [366, 134] on div "03. ROHEI Internal : Transport" at bounding box center [290, 136] width 174 height 13
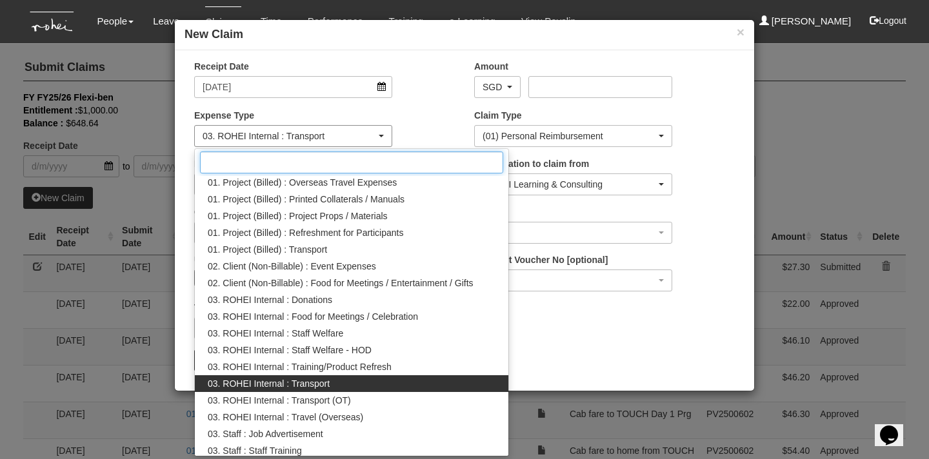
scroll to position [120, 0]
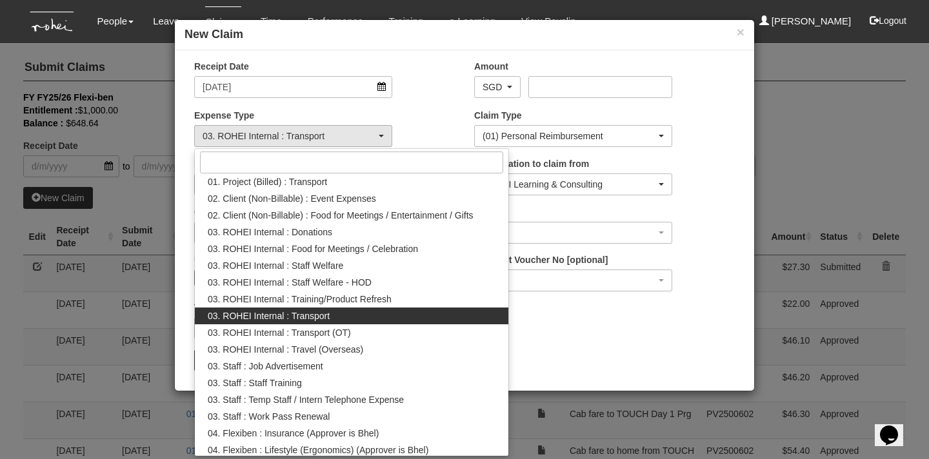
click at [435, 136] on div "Expense Type 01. Project (Billed) : Food for FGDs / Meetings 01. Project (Bille…" at bounding box center [325, 133] width 280 height 48
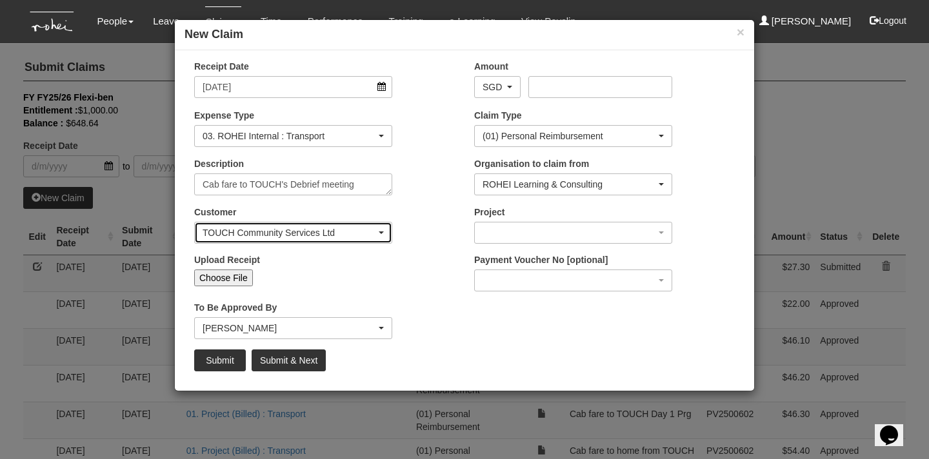
click at [376, 237] on div "TOUCH Community Services Ltd" at bounding box center [293, 233] width 181 height 13
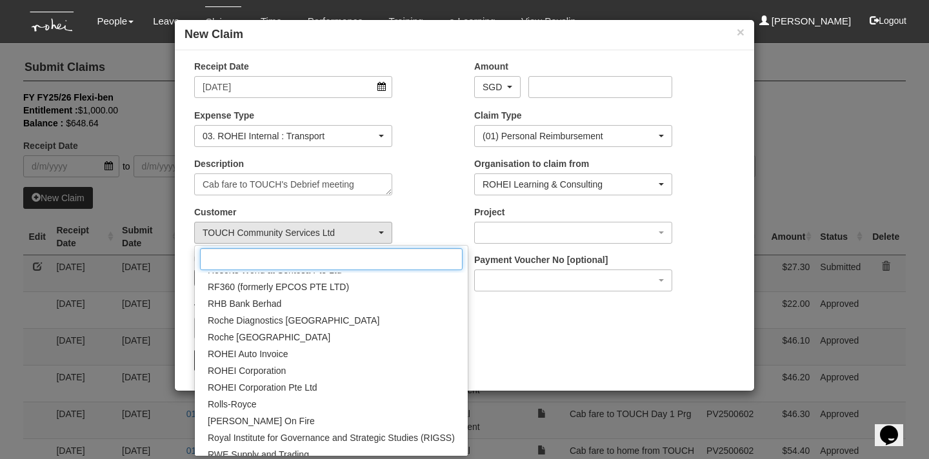
scroll to position [9192, 0]
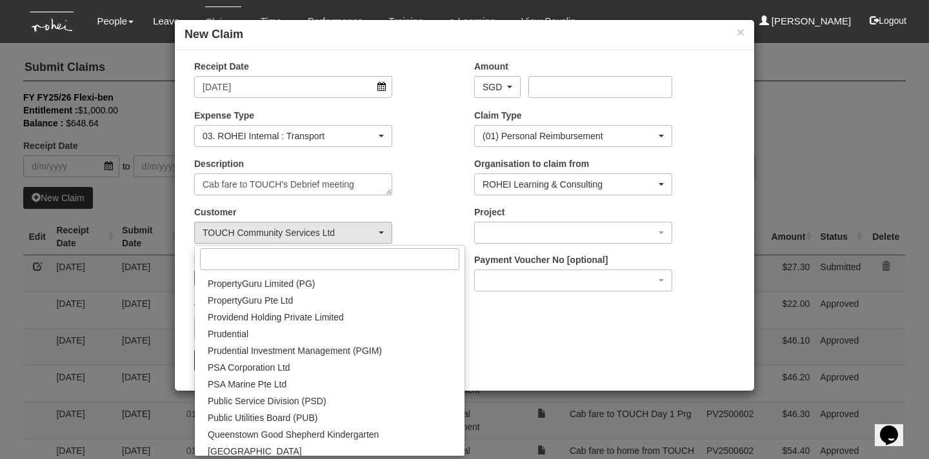
click at [439, 285] on div "Upload Receipt Choose File" at bounding box center [325, 275] width 280 height 43
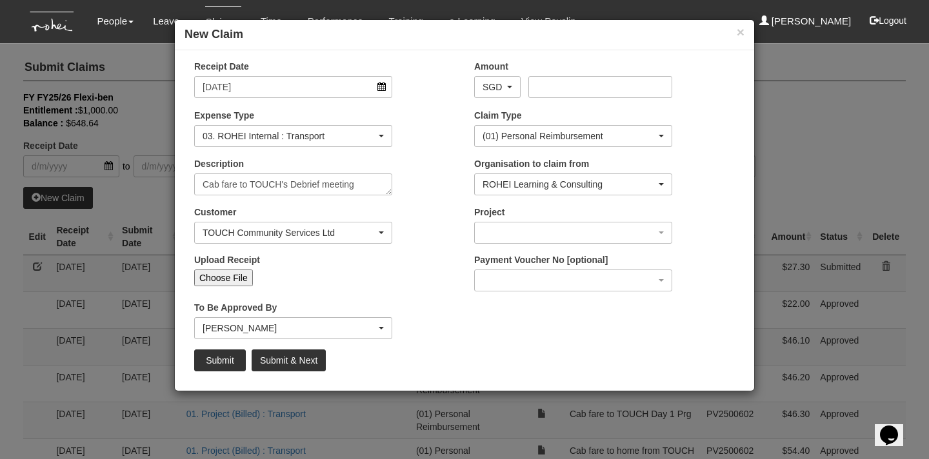
scroll to position [0, 0]
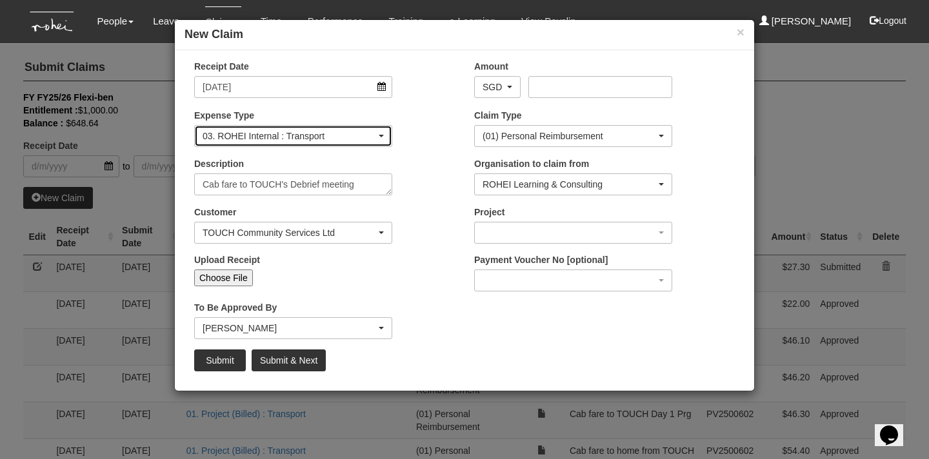
click at [338, 136] on div "03. ROHEI Internal : Transport" at bounding box center [290, 136] width 174 height 13
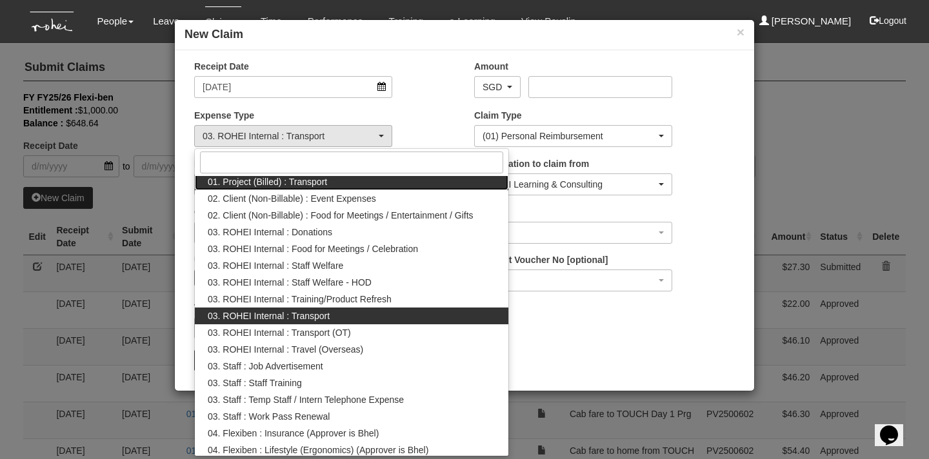
click at [339, 183] on link "01. Project (Billed) : Transport" at bounding box center [352, 182] width 314 height 17
select select "135"
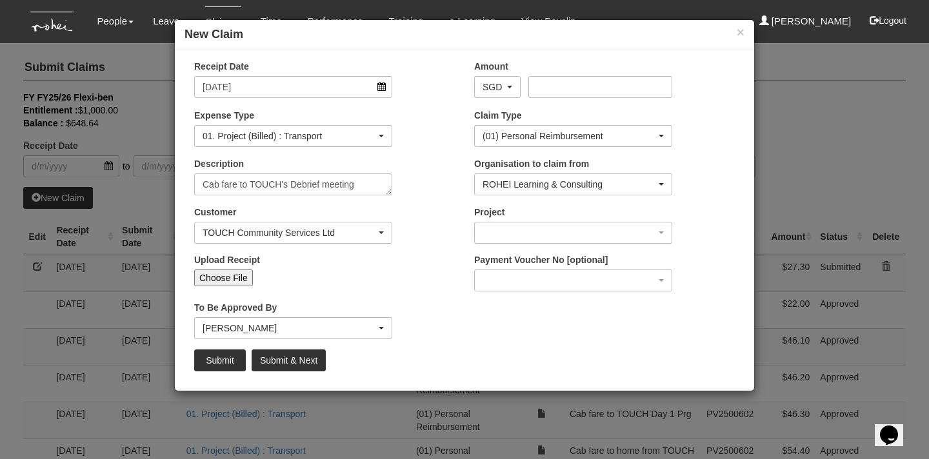
click at [235, 278] on input "Choose File" at bounding box center [223, 278] width 59 height 17
type input "C:\fakepath\Cab fare to TOUCH's debrief meeting.jpeg"
type input "Choose Another File"
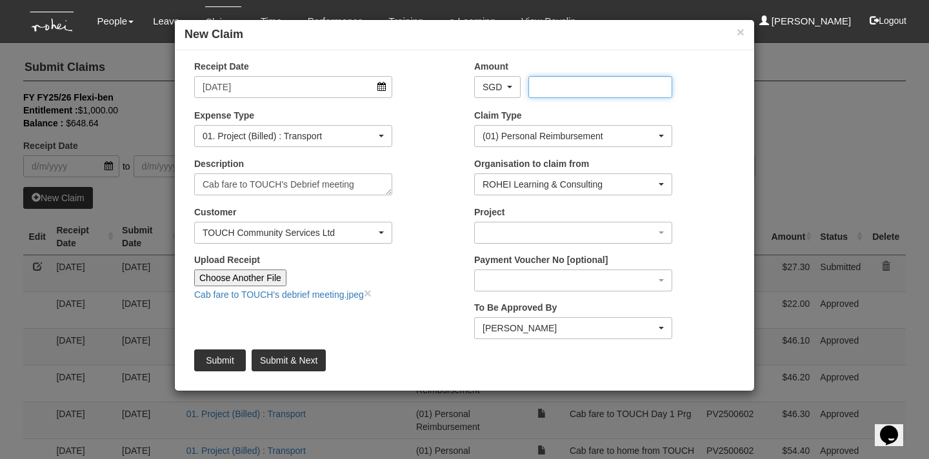
click at [562, 89] on input "Amount" at bounding box center [600, 87] width 143 height 22
type input "31.50"
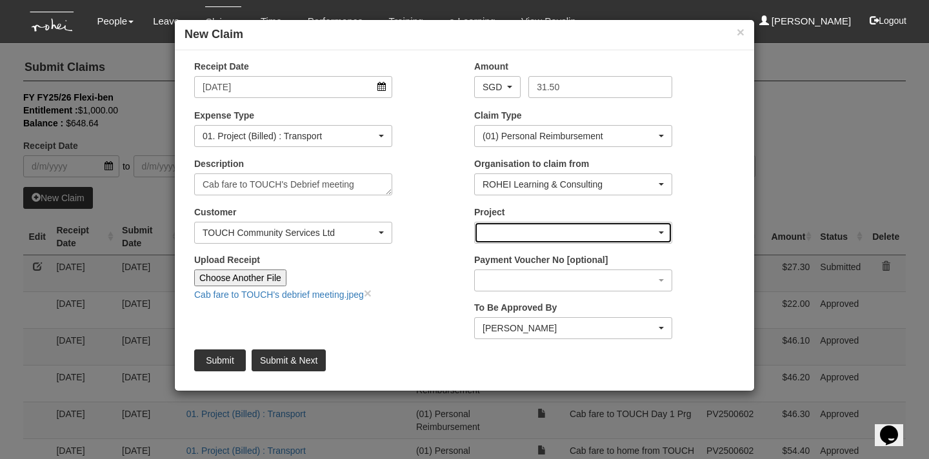
click at [589, 226] on div "button" at bounding box center [573, 233] width 197 height 21
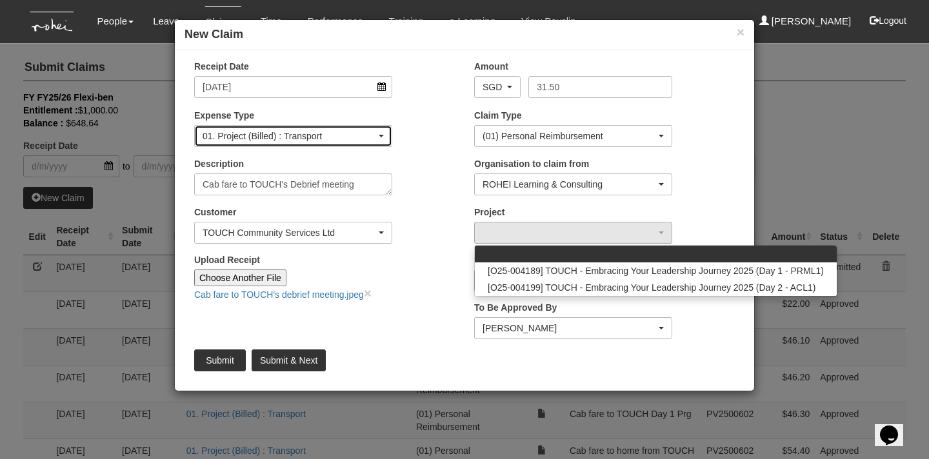
click at [344, 139] on div "01. Project (Billed) : Transport" at bounding box center [290, 136] width 174 height 13
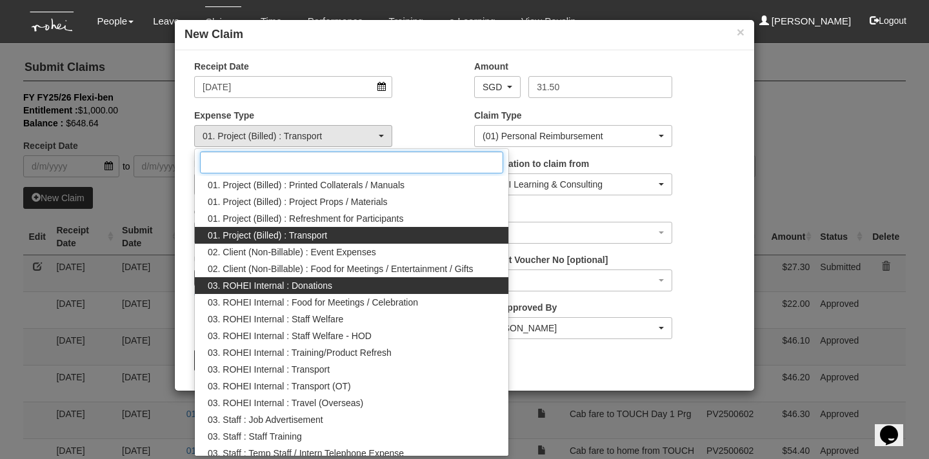
scroll to position [70, 0]
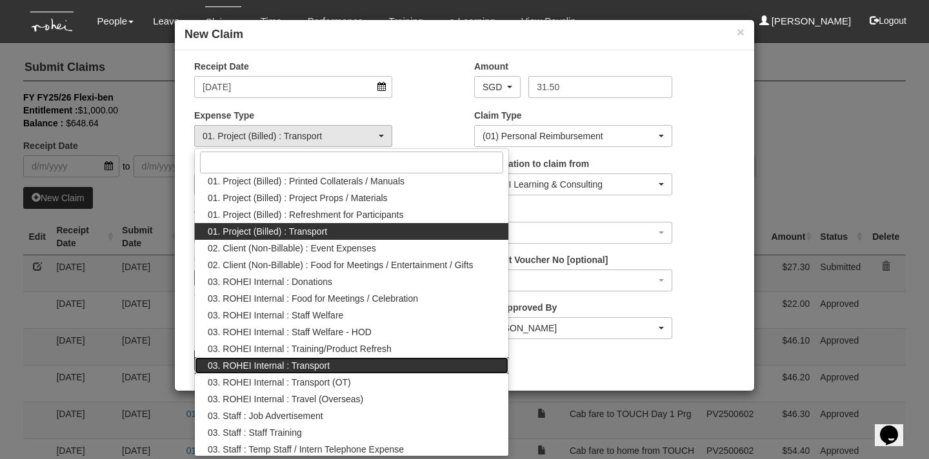
click at [361, 365] on link "03. ROHEI Internal : Transport" at bounding box center [352, 366] width 314 height 17
select select "140"
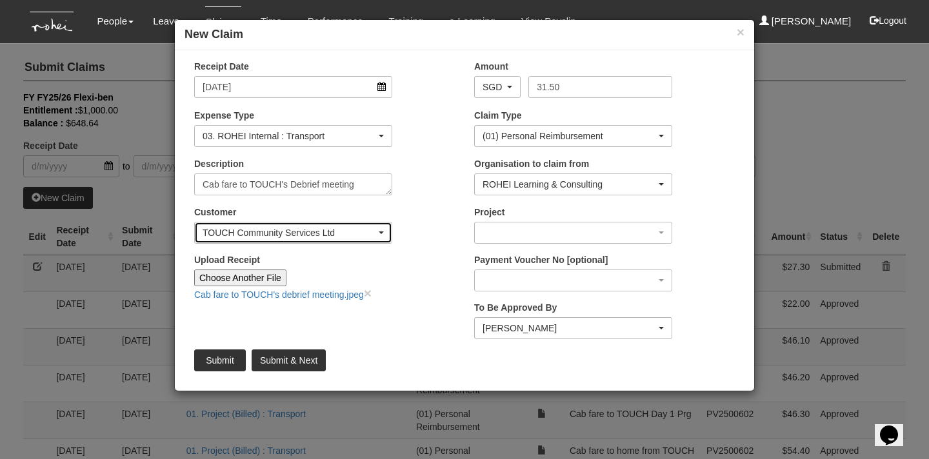
click at [347, 234] on div "TOUCH Community Services Ltd" at bounding box center [290, 233] width 174 height 13
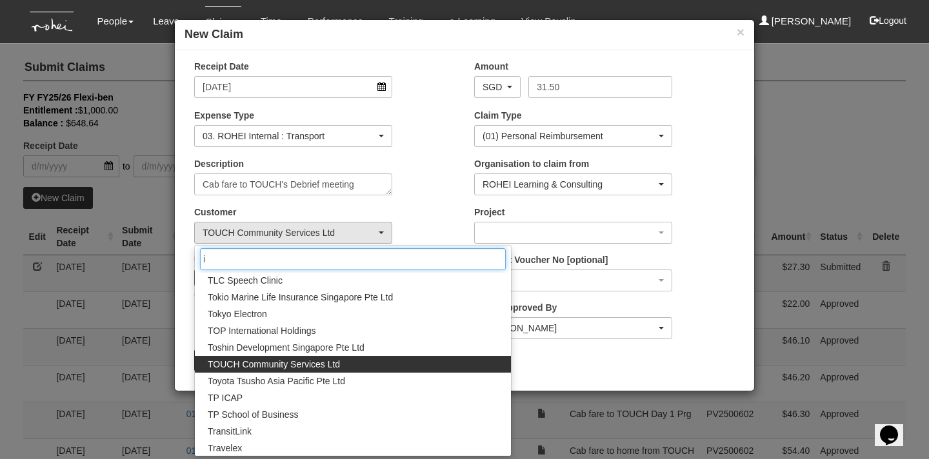
scroll to position [0, 0]
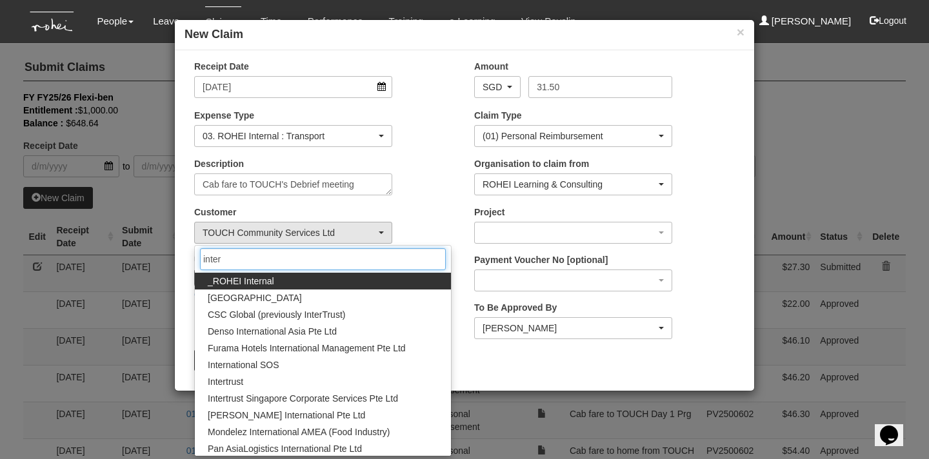
type input "inter"
click at [388, 282] on link "_ROHEI Internal" at bounding box center [323, 281] width 256 height 17
select select "397"
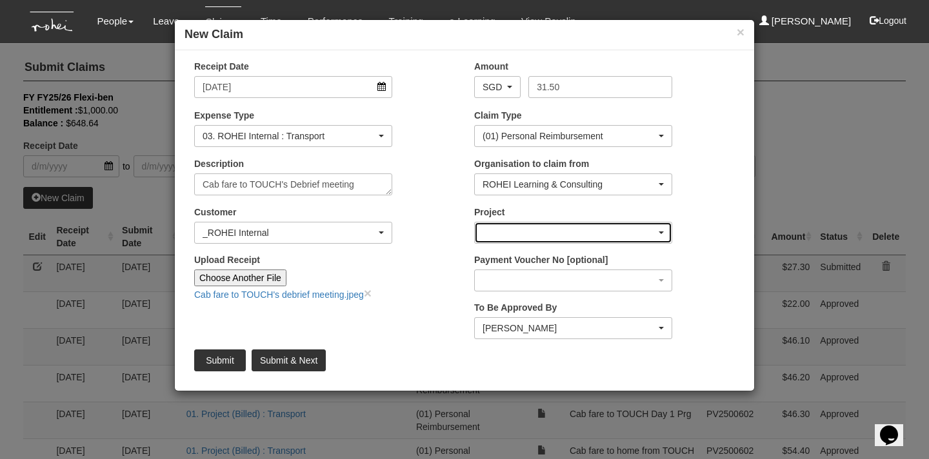
click at [590, 230] on div "button" at bounding box center [573, 233] width 197 height 21
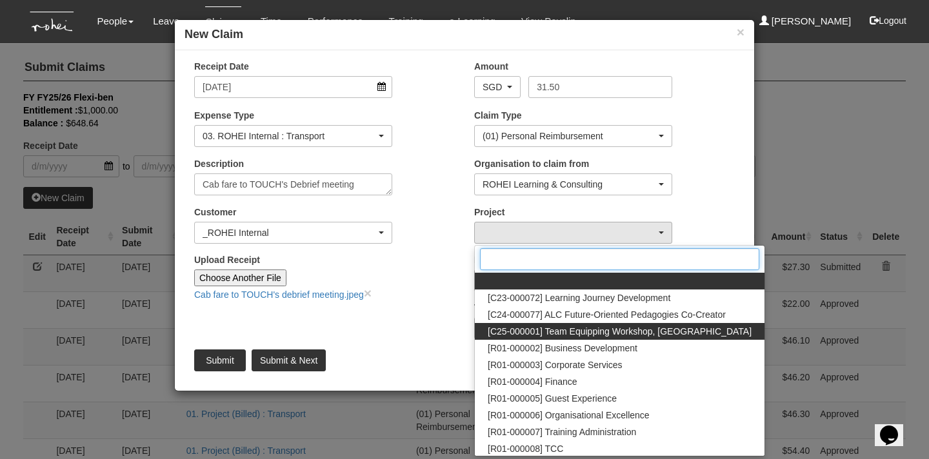
scroll to position [25, 0]
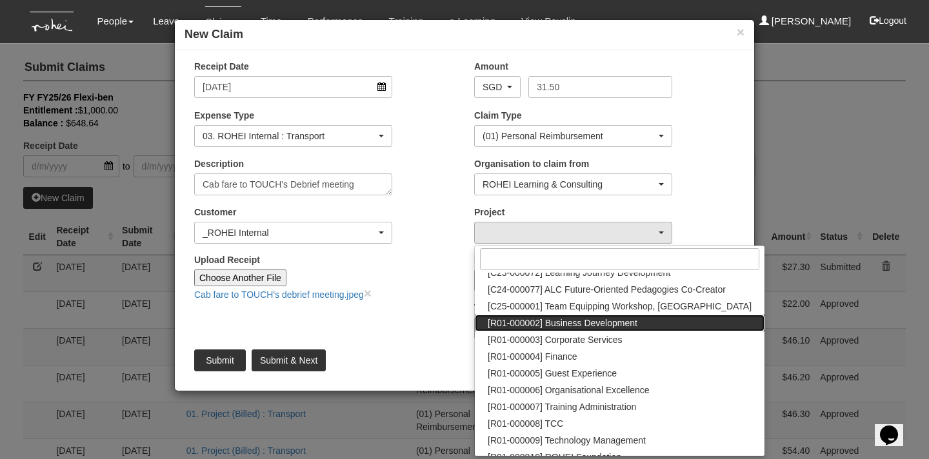
click at [595, 325] on span "[R01-000002] Business Development" at bounding box center [563, 323] width 150 height 13
select select "1480"
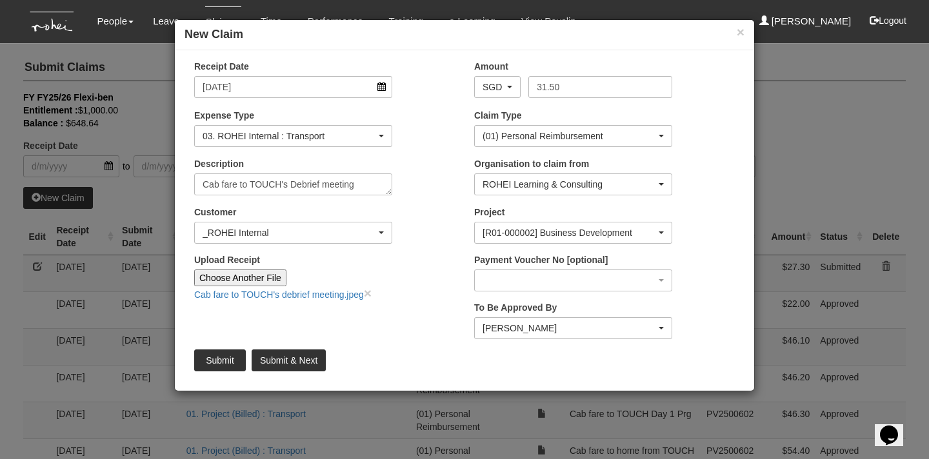
click at [694, 271] on div "Payment Voucher No [optional] PV2500675 (new) PV2500674 PV2500673 PV2500672 PV2…" at bounding box center [605, 278] width 280 height 48
click at [649, 332] on div "[PERSON_NAME]" at bounding box center [570, 328] width 174 height 13
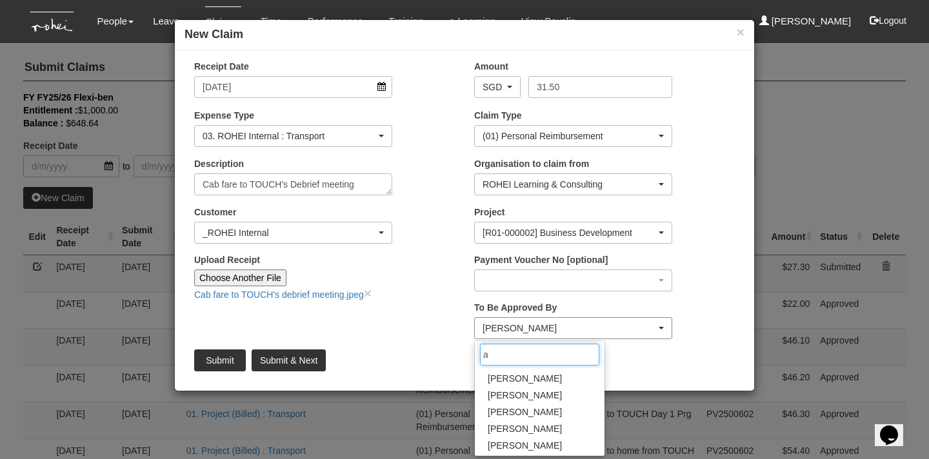
scroll to position [0, 0]
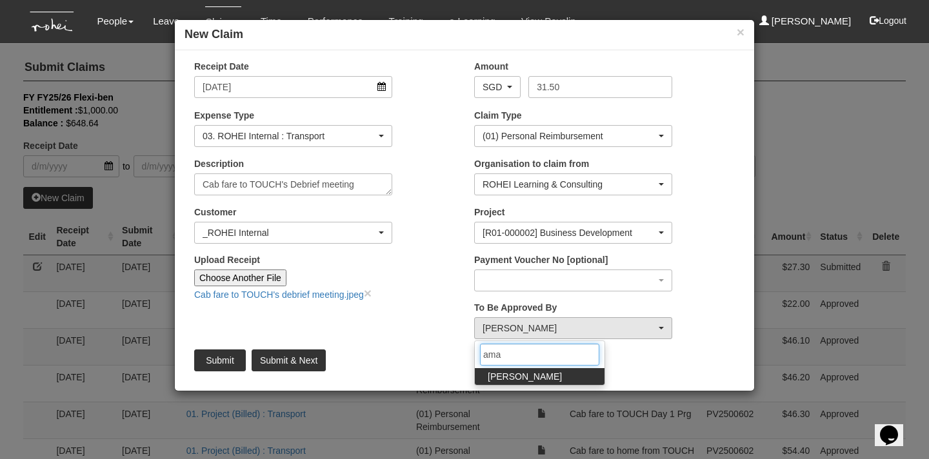
type input "ama"
click at [579, 374] on link "[PERSON_NAME]" at bounding box center [540, 376] width 130 height 17
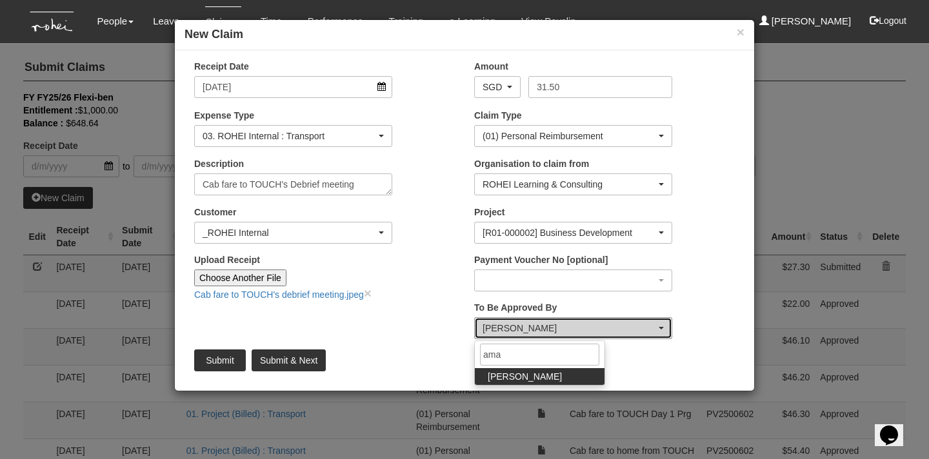
select select "edb3de3f-770e-4307-a283-f606937ddba3"
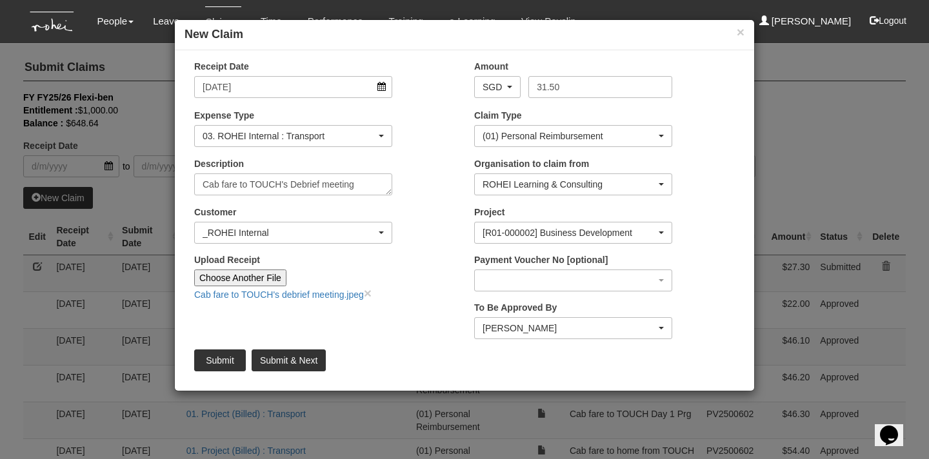
click at [641, 375] on div "Receipt Date 22/8/2025 Amount AED AFN ALL AMD ANG AOA ARS AUD AWG AZN BAM BBD B…" at bounding box center [465, 220] width 580 height 321
click at [295, 362] on input "Submit & Next" at bounding box center [289, 361] width 74 height 22
type input "Choose File"
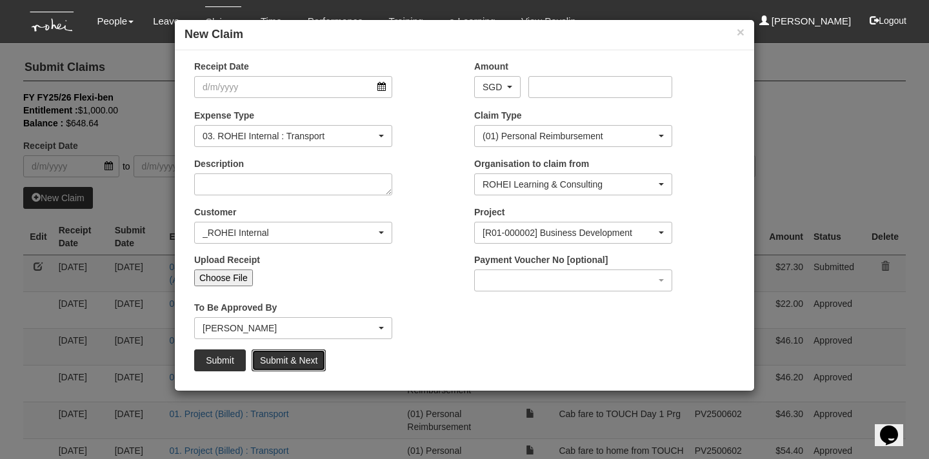
select select "50"
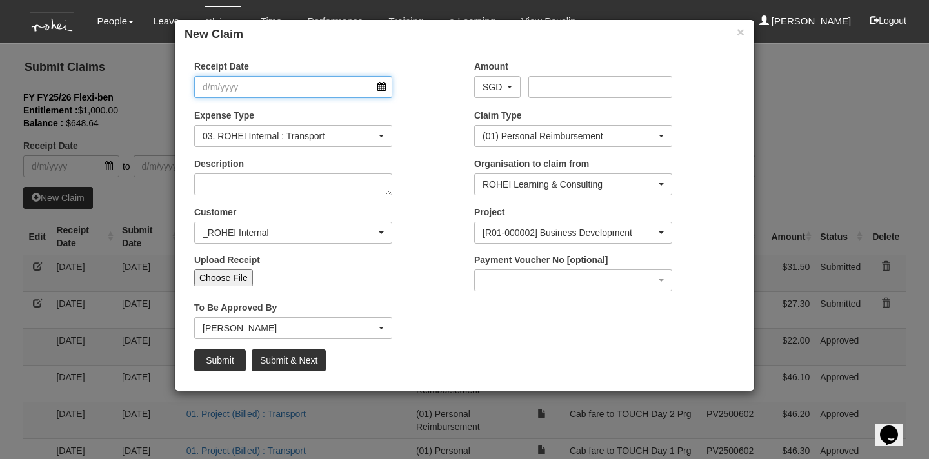
click at [386, 87] on input "Receipt Date" at bounding box center [293, 87] width 198 height 22
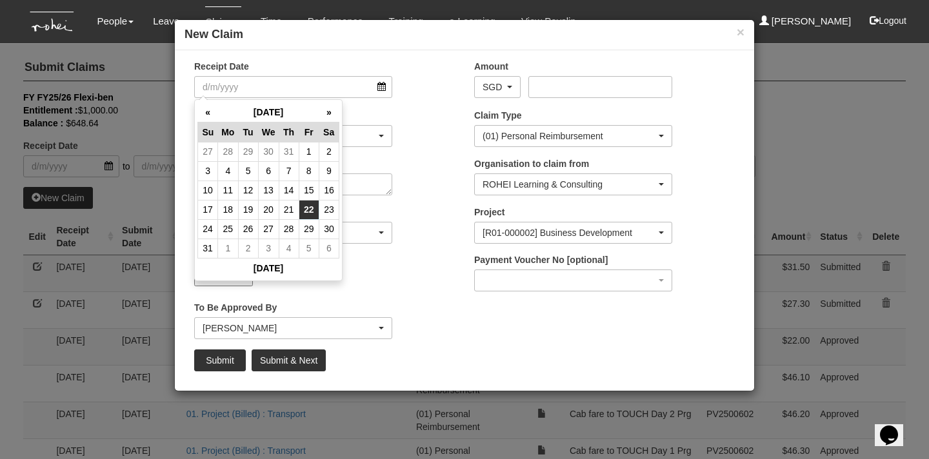
click at [309, 205] on td "22" at bounding box center [309, 209] width 20 height 19
type input "22/8/2025"
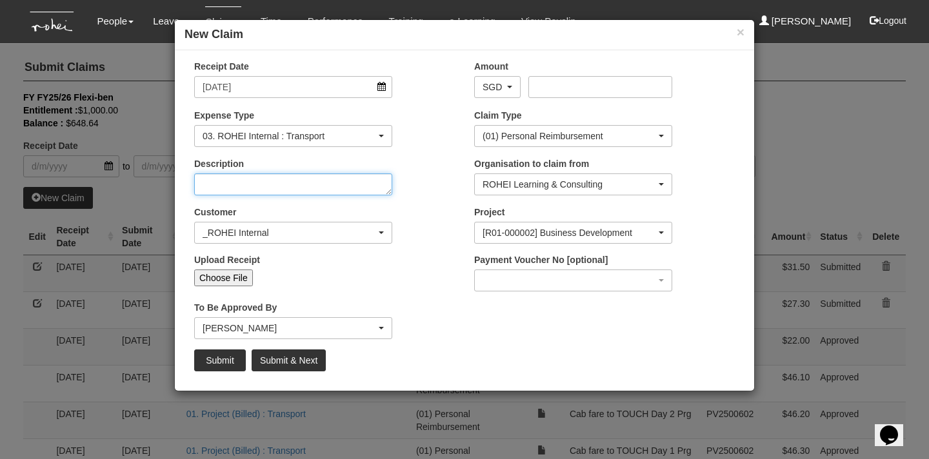
click at [294, 185] on textarea "Description" at bounding box center [293, 185] width 198 height 22
type textarea "Cab fare back to office from TOUCH's debrief meeting"
click at [418, 225] on div "Customer (N/A) _ROHEI Internal 3M ASIA PACIFIC PRIVATE LTD 58.com AbbVie Operat…" at bounding box center [325, 230] width 280 height 48
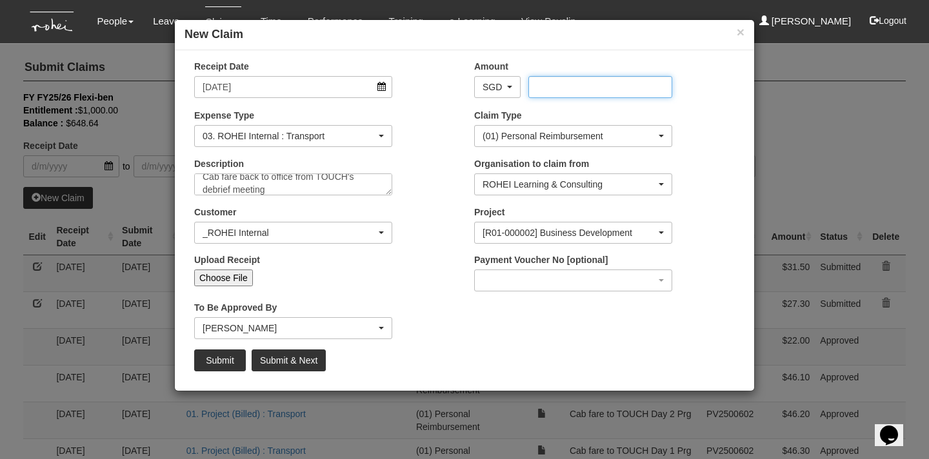
click at [588, 89] on input "Amount" at bounding box center [600, 87] width 143 height 22
type input "20.60"
click at [237, 277] on input "Choose File" at bounding box center [223, 278] width 59 height 17
type input "C:\fakepath\Cab fare to office from TOUCH's debrief meeting.jpeg"
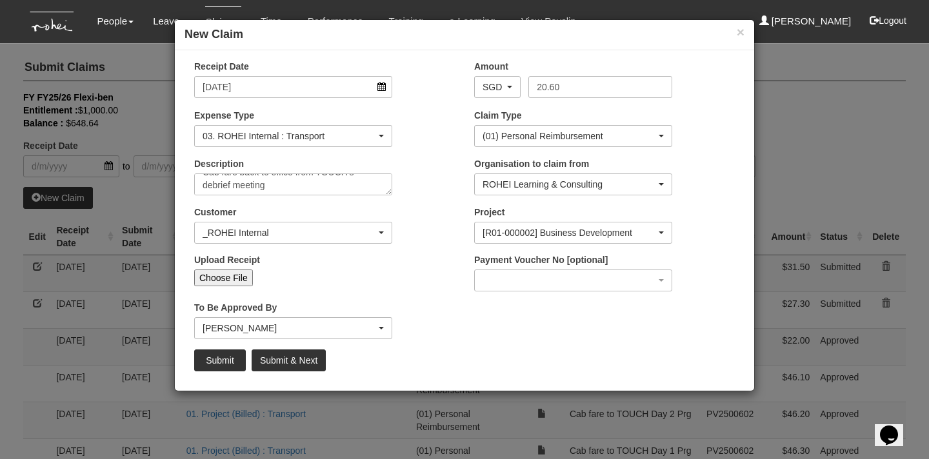
type input "Choose Another File"
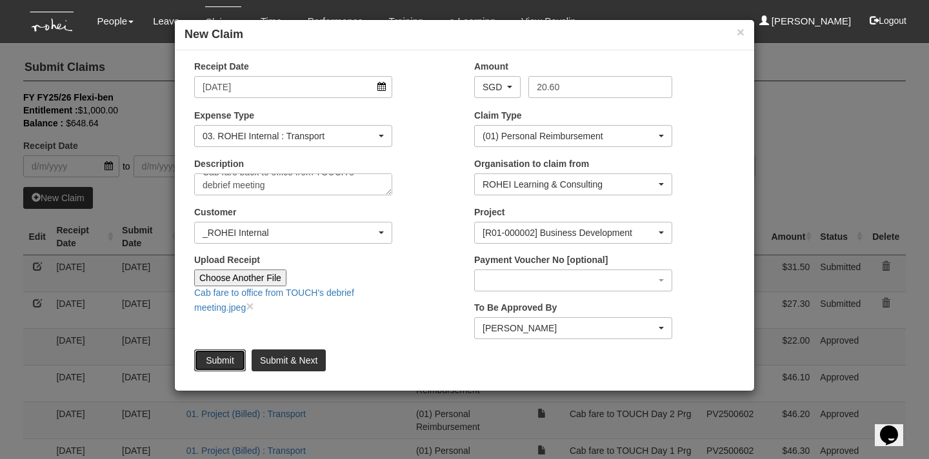
click at [217, 364] on input "Submit" at bounding box center [220, 361] width 52 height 22
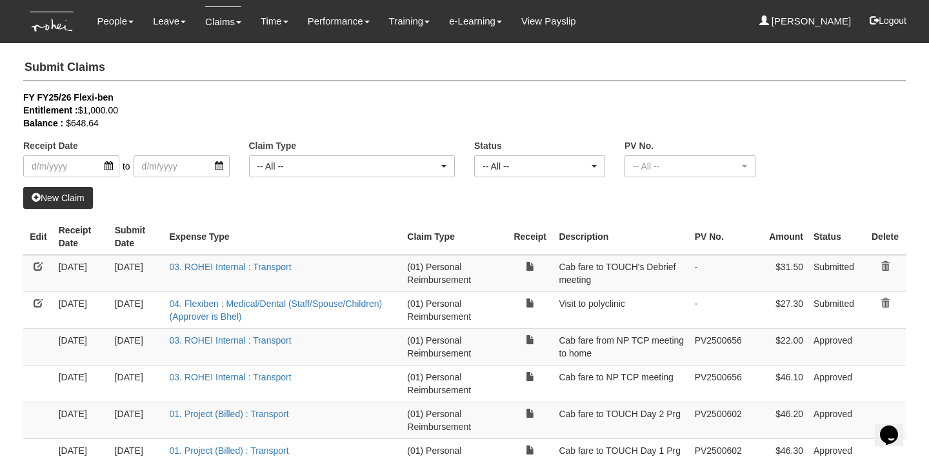
select select "50"
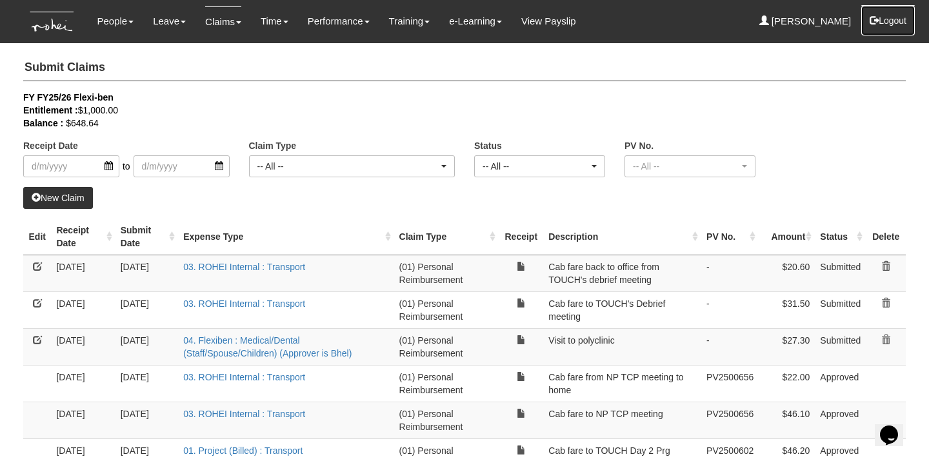
click at [894, 27] on button "Logout" at bounding box center [888, 20] width 55 height 31
